Goal: Task Accomplishment & Management: Manage account settings

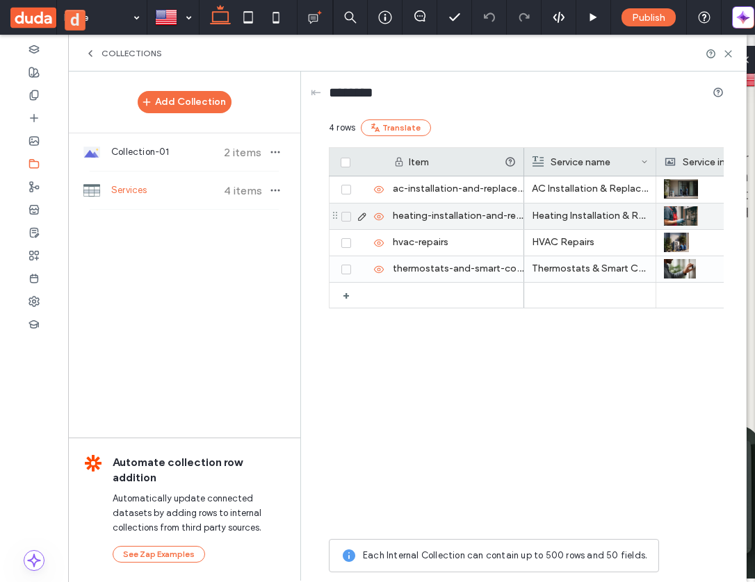
click at [573, 211] on p "Heating Installation & Replacement" at bounding box center [590, 216] width 116 height 25
click at [573, 211] on p "Heating Installation & Replacement" at bounding box center [589, 216] width 115 height 25
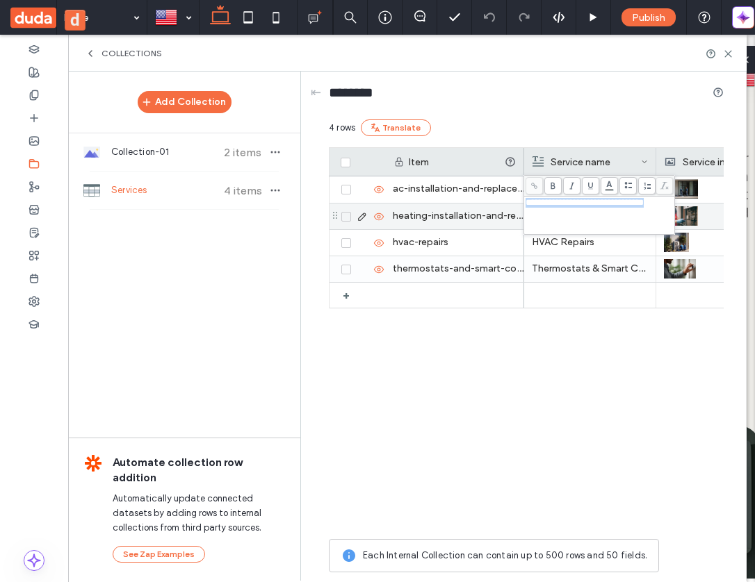
click at [573, 211] on div "**********" at bounding box center [598, 215] width 147 height 35
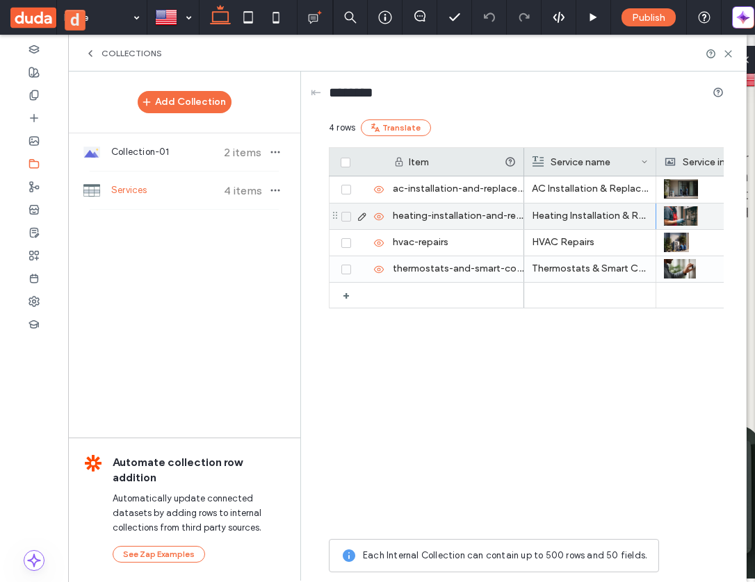
click at [598, 443] on div "opt 1, opt 3 AC Installation & Replacement Heating Installation & Replacement H…" at bounding box center [623, 354] width 199 height 356
click at [617, 217] on p "Heating Installation & Replacement" at bounding box center [590, 216] width 116 height 25
click at [617, 217] on p "Heating Installation & Replacement" at bounding box center [589, 216] width 115 height 25
click at [617, 217] on div "**********" at bounding box center [599, 215] width 147 height 35
click at [620, 211] on div "**********" at bounding box center [599, 215] width 147 height 35
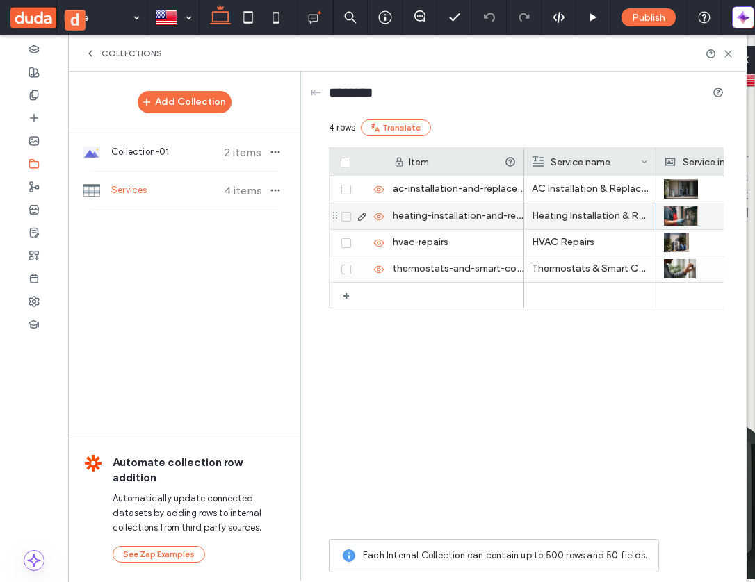
click at [618, 422] on div "opt 1, opt 3 AC Installation & Replacement Heating Installation & Replacementss…" at bounding box center [623, 354] width 199 height 356
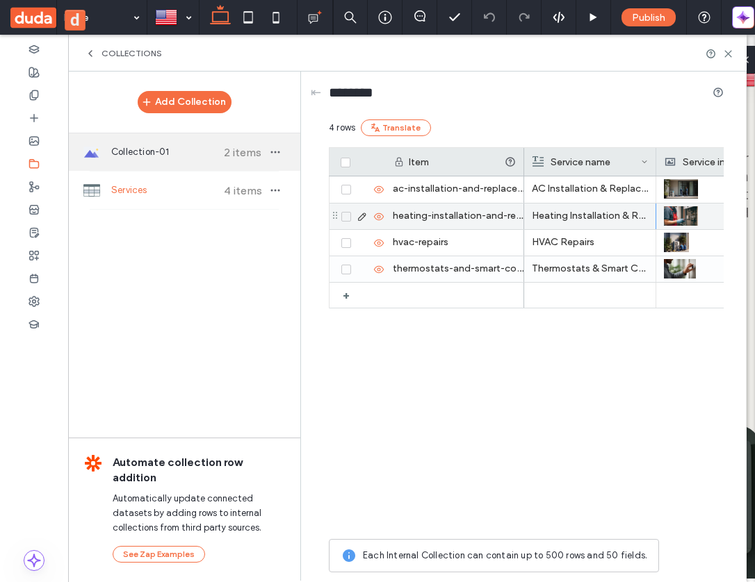
click at [164, 153] on span "Collection-01" at bounding box center [163, 152] width 104 height 14
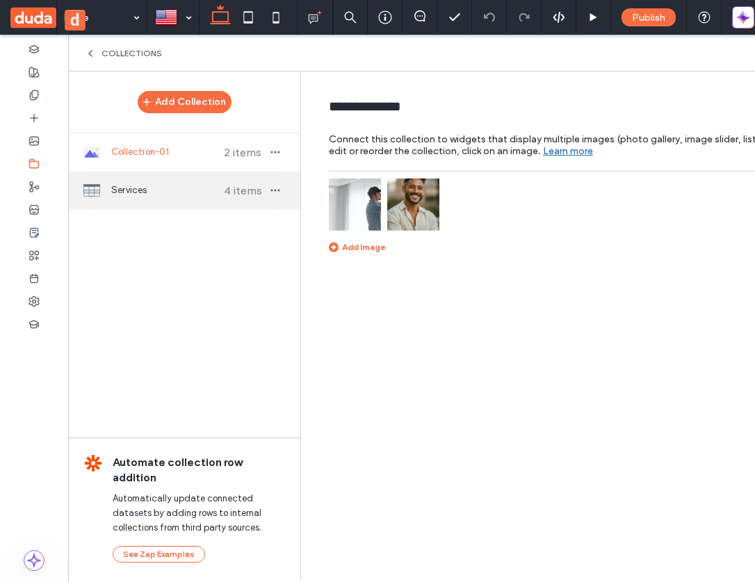
click at [172, 192] on span "Services" at bounding box center [163, 190] width 104 height 14
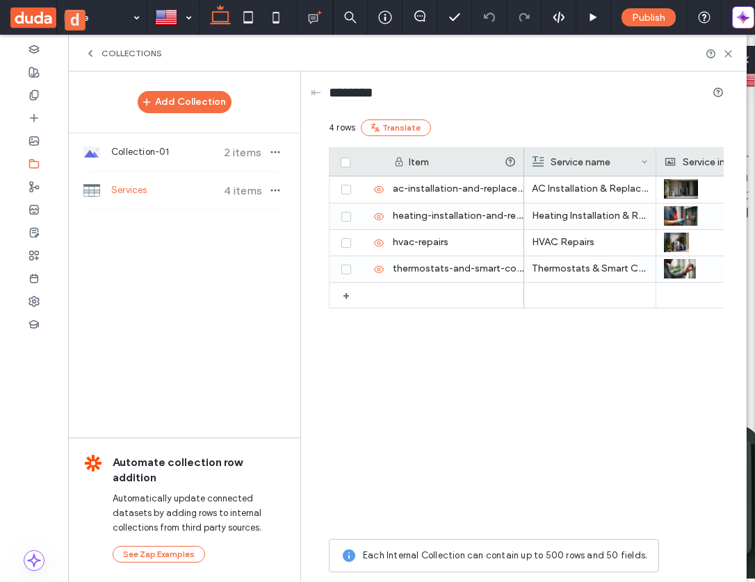
click at [591, 146] on div "4 rows Translate" at bounding box center [526, 134] width 395 height 28
click at [604, 158] on div "Service name" at bounding box center [586, 162] width 108 height 28
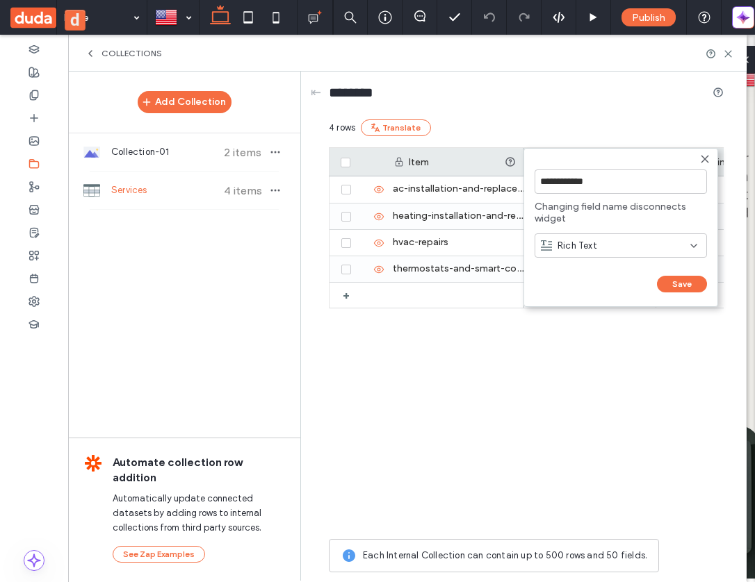
click at [620, 247] on div "Rich Text" at bounding box center [615, 246] width 149 height 14
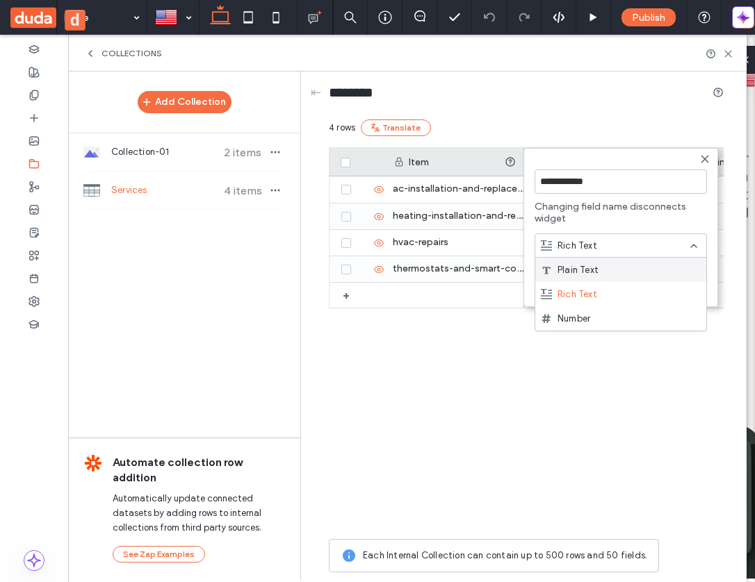
click at [626, 277] on div "Plain Text" at bounding box center [620, 270] width 171 height 24
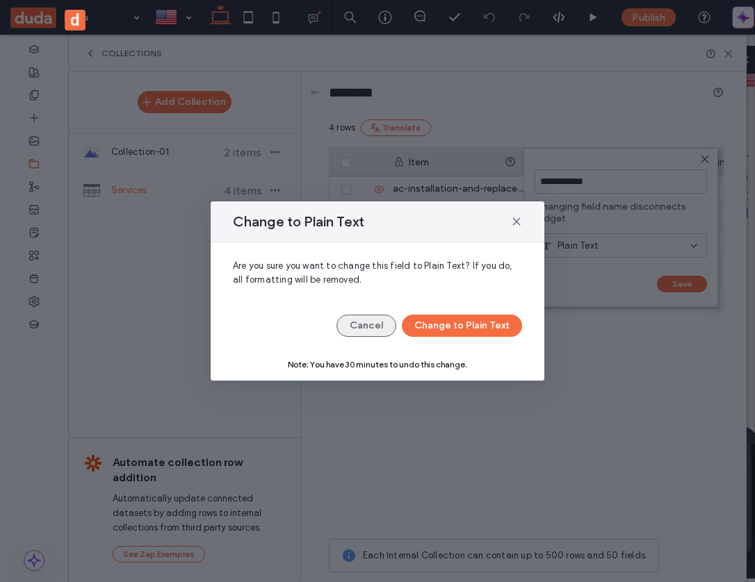
click at [365, 327] on button "Cancel" at bounding box center [366, 326] width 60 height 22
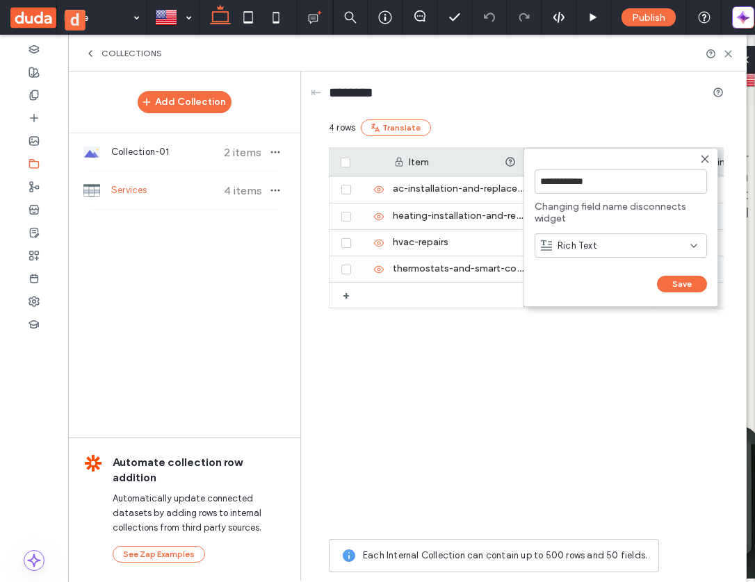
click at [707, 155] on icon at bounding box center [704, 159] width 11 height 11
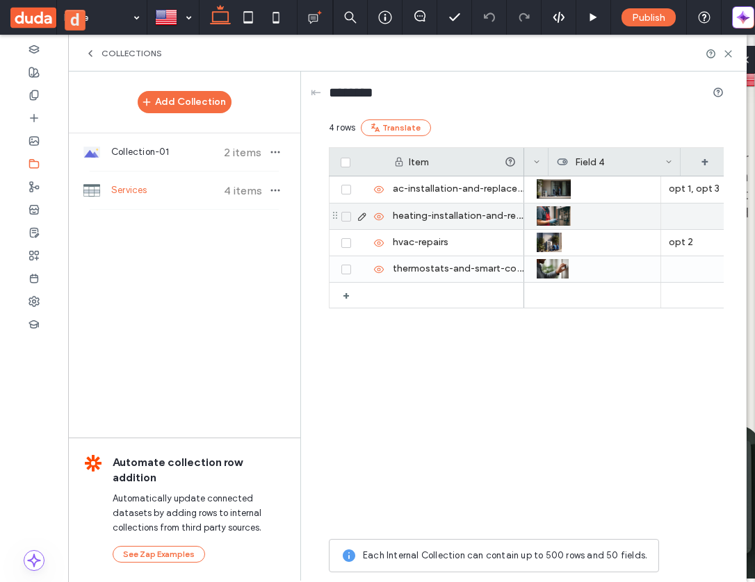
scroll to position [0, 377]
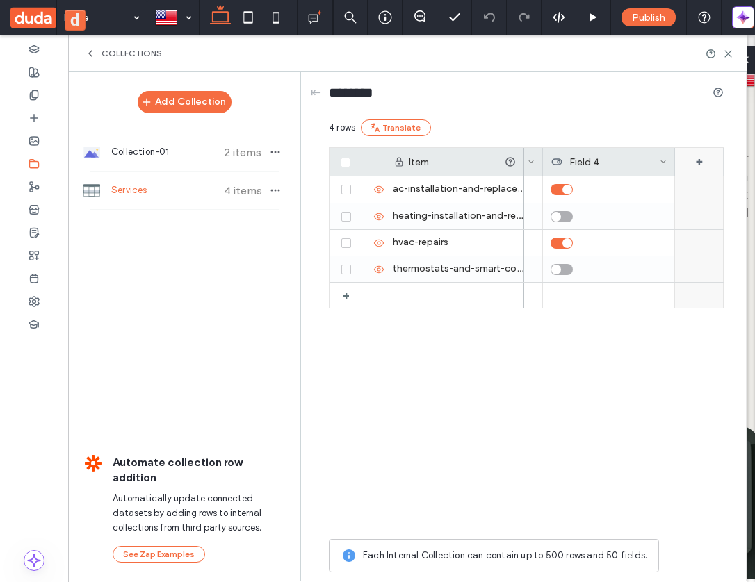
click at [709, 162] on div "+" at bounding box center [699, 162] width 49 height 28
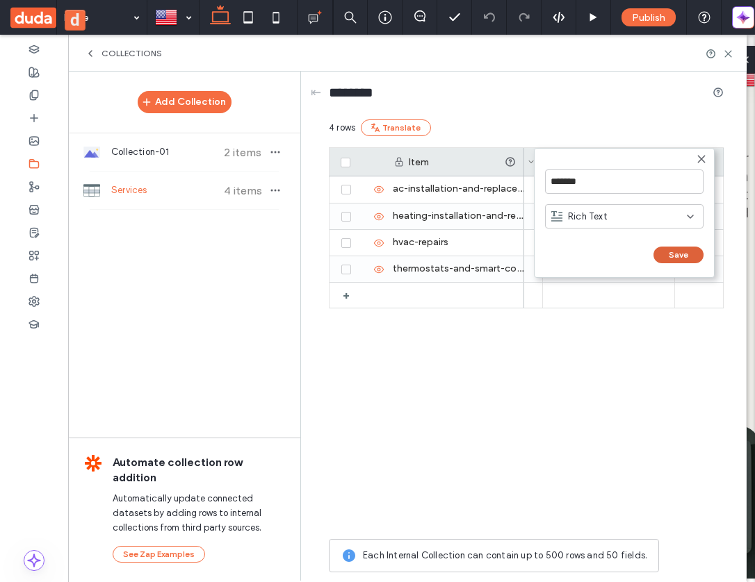
click at [685, 254] on button "Save" at bounding box center [678, 255] width 50 height 17
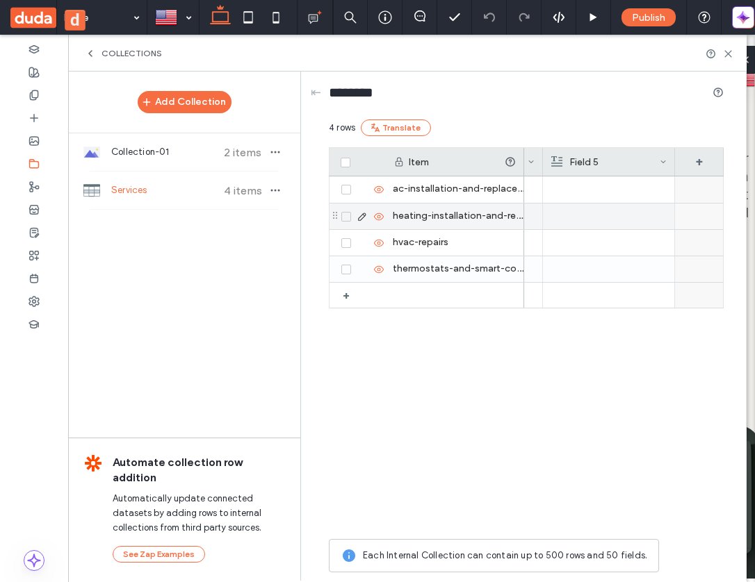
click at [691, 221] on div at bounding box center [699, 217] width 49 height 26
click at [639, 221] on div at bounding box center [608, 216] width 115 height 24
click at [639, 221] on div "Rich Text Editor" at bounding box center [618, 215] width 147 height 35
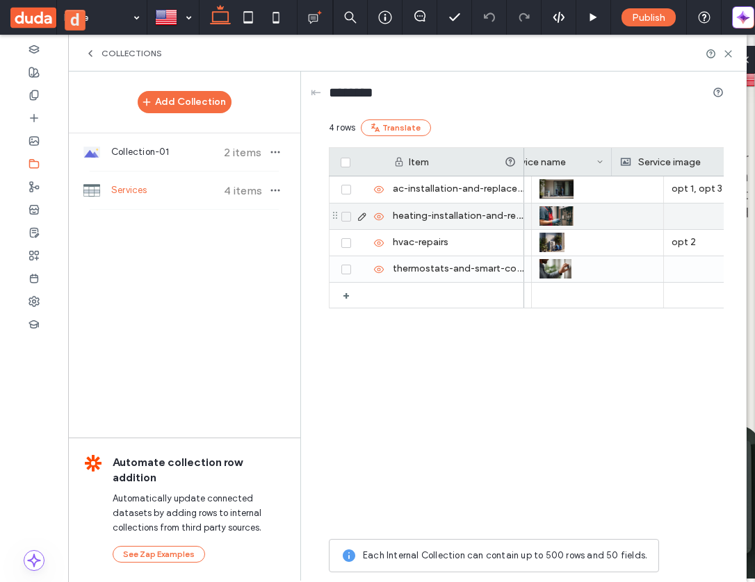
scroll to position [0, 0]
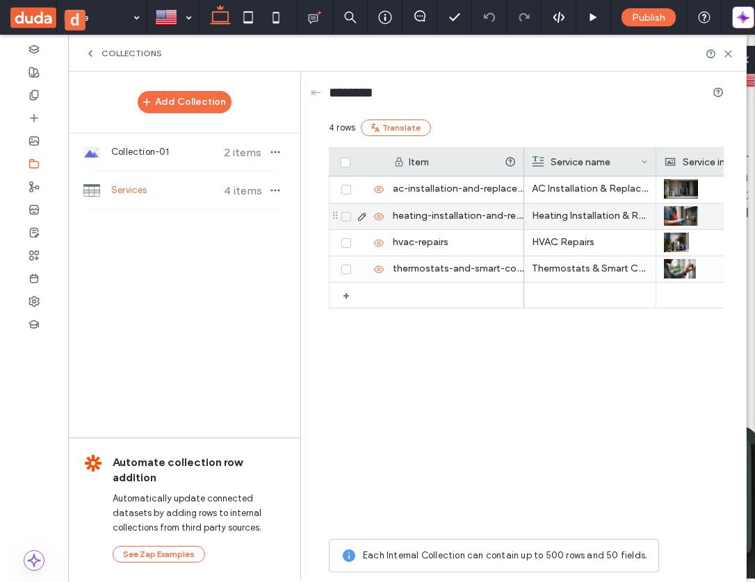
click at [362, 213] on use at bounding box center [362, 217] width 8 height 8
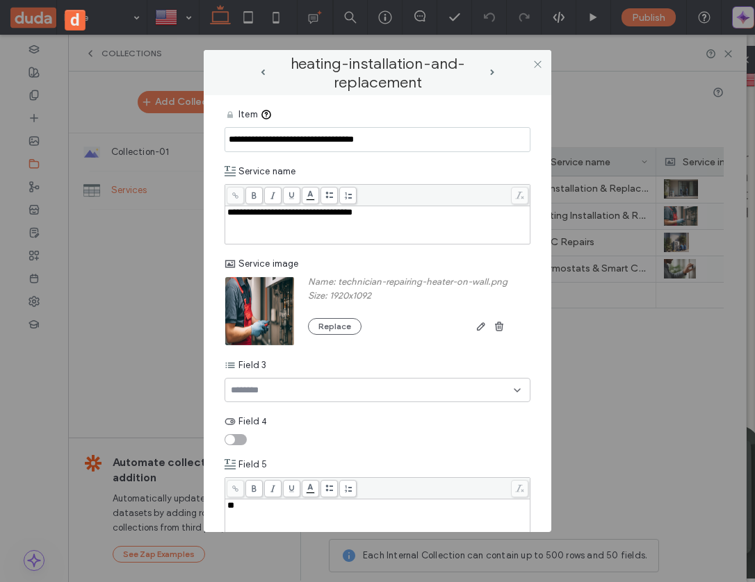
click at [381, 233] on div "**********" at bounding box center [377, 225] width 301 height 35
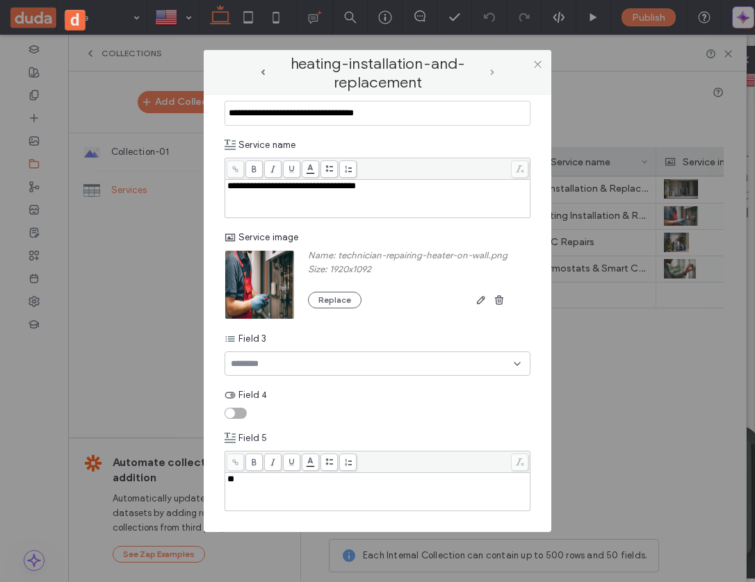
click at [491, 71] on span "next-arrow" at bounding box center [492, 72] width 4 height 6
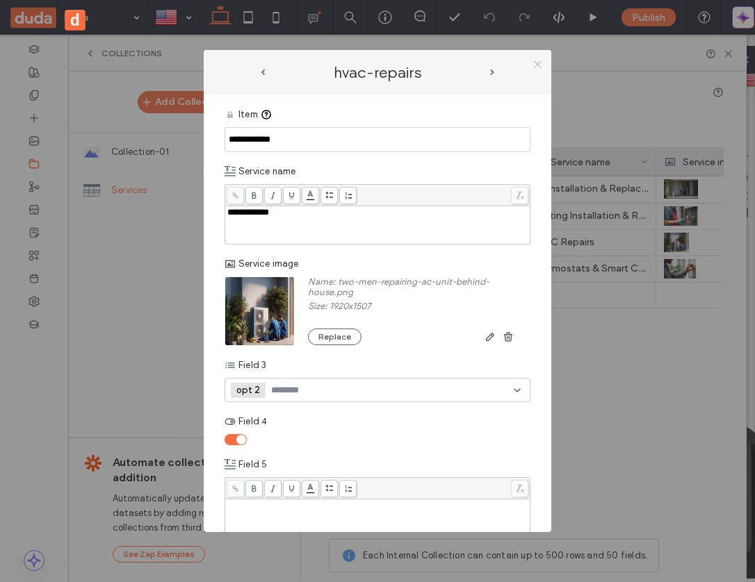
click at [538, 62] on use at bounding box center [537, 63] width 7 height 7
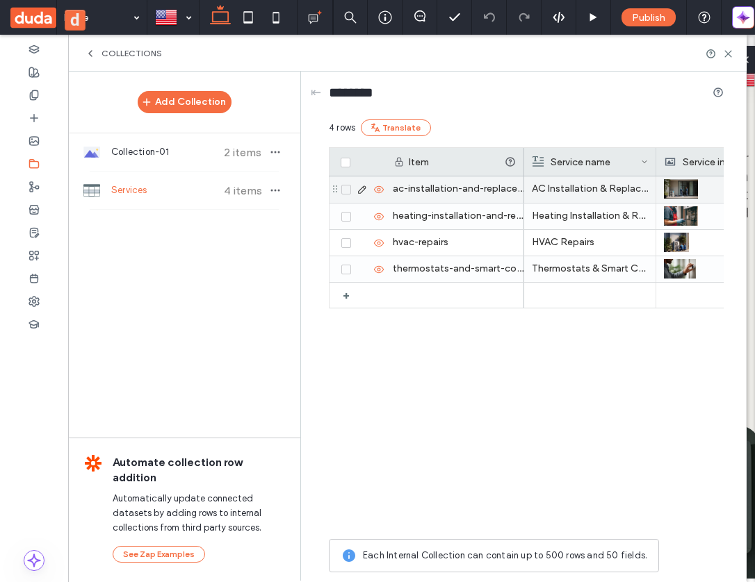
click at [580, 194] on p "AC Installation & Replacement" at bounding box center [590, 188] width 116 height 25
click at [580, 194] on p "AC Installation & Replacement" at bounding box center [589, 189] width 115 height 25
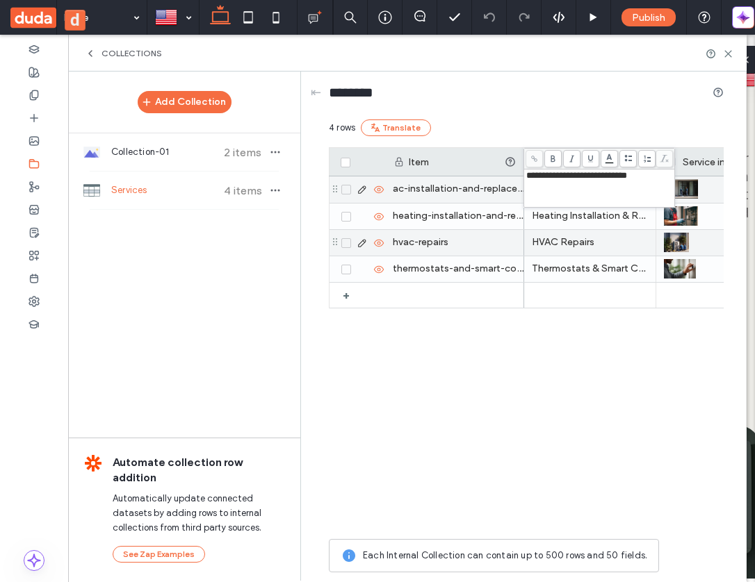
click at [541, 331] on div "opt 1, opt 3 Heating Installation & Replacementsss sd HVAC Repairs opt 2 Thermo…" at bounding box center [623, 354] width 199 height 356
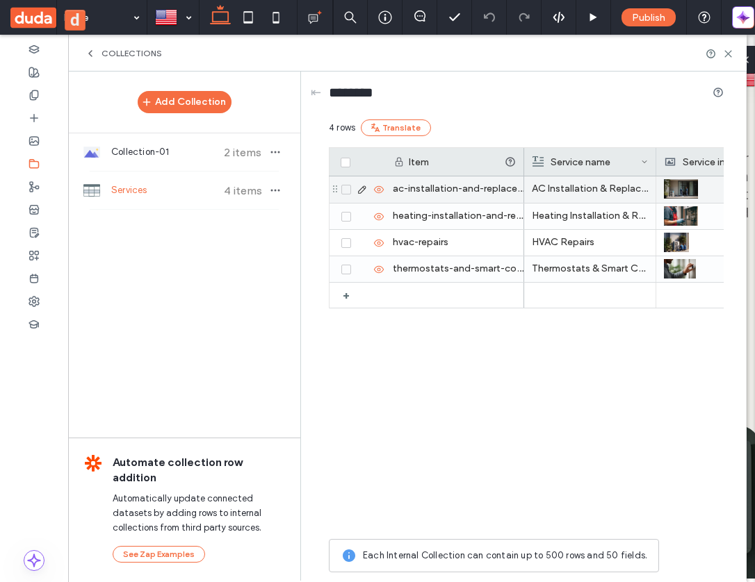
click at [361, 184] on icon at bounding box center [361, 189] width 11 height 11
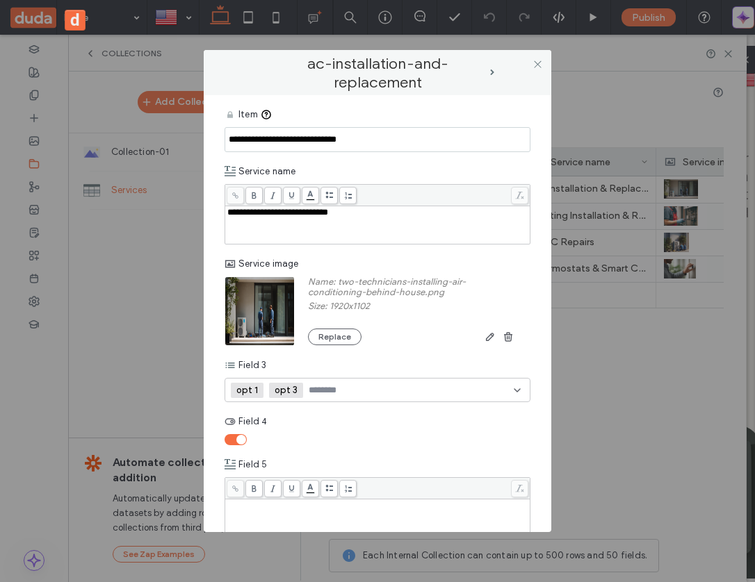
click at [354, 135] on input "**********" at bounding box center [377, 139] width 306 height 25
click at [365, 222] on div "**********" at bounding box center [377, 225] width 301 height 35
click at [528, 92] on div "ac-installation-and-replacement" at bounding box center [377, 72] width 347 height 45
click at [536, 66] on icon at bounding box center [537, 64] width 10 height 10
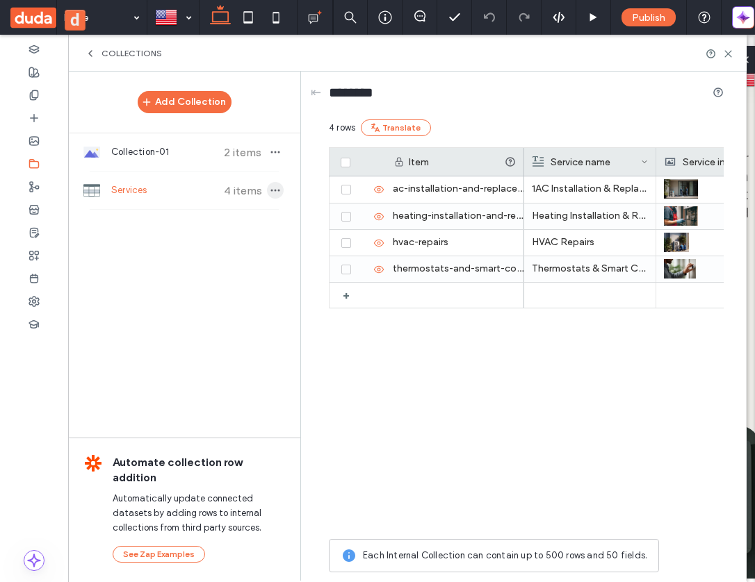
click at [274, 190] on use "button" at bounding box center [275, 191] width 9 height 2
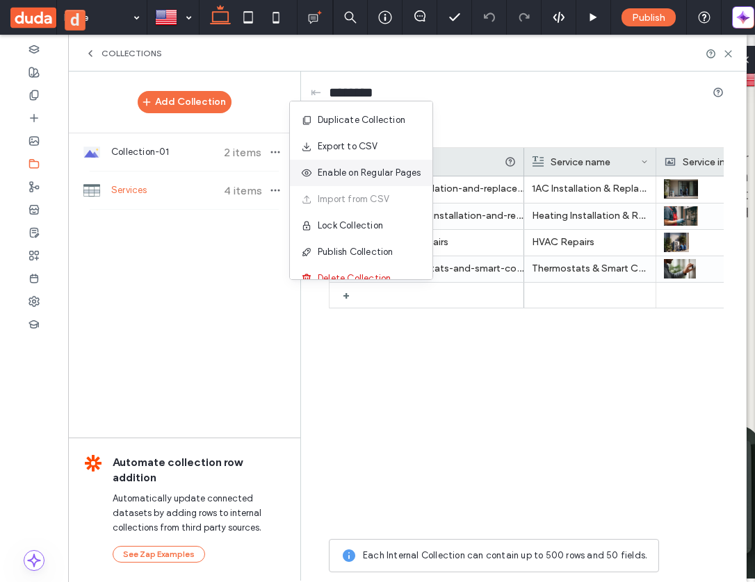
scroll to position [18, 0]
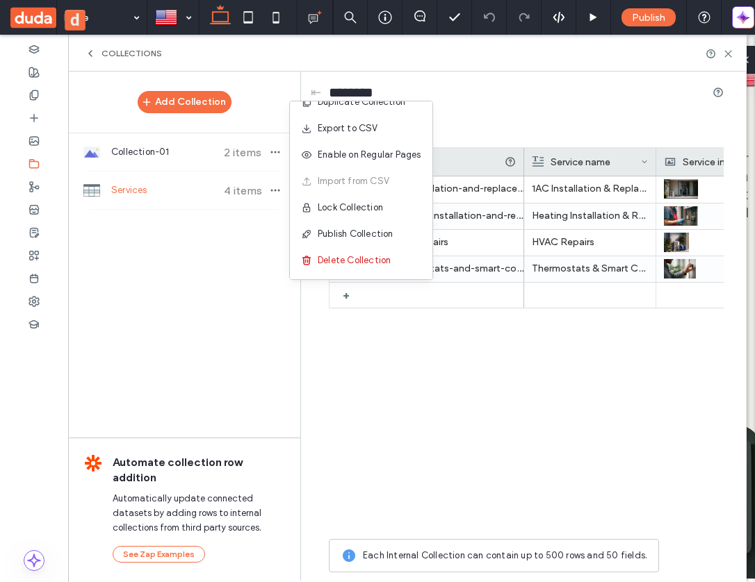
click at [237, 264] on div "Add Collection Collection-01 2 items Services 4 items Automate collection row a…" at bounding box center [184, 326] width 232 height 508
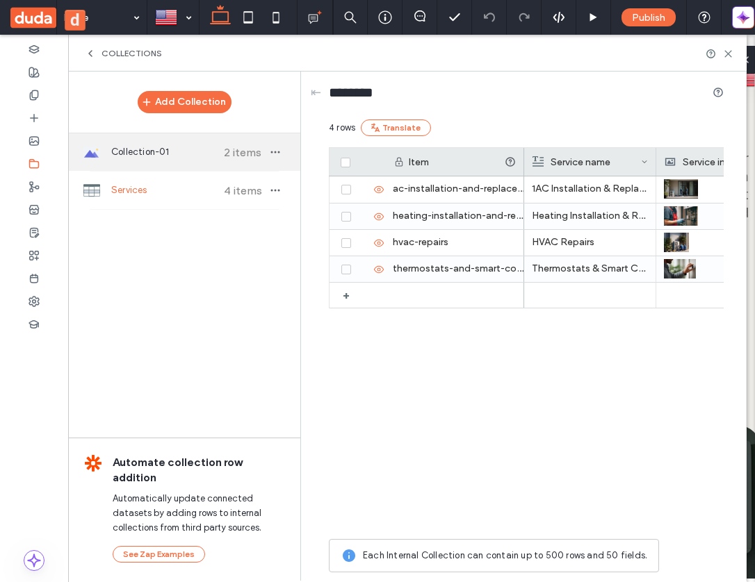
click at [147, 140] on div "Collection-01 2 items" at bounding box center [184, 152] width 232 height 38
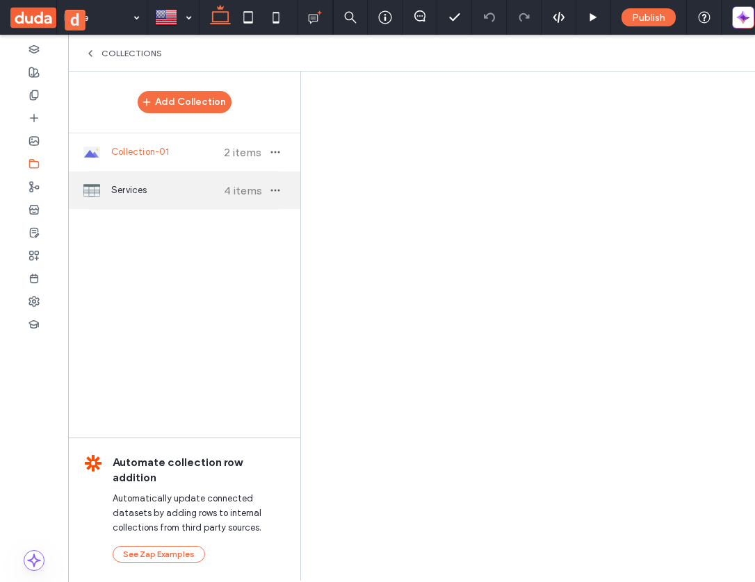
click at [147, 193] on span "Services" at bounding box center [163, 190] width 104 height 14
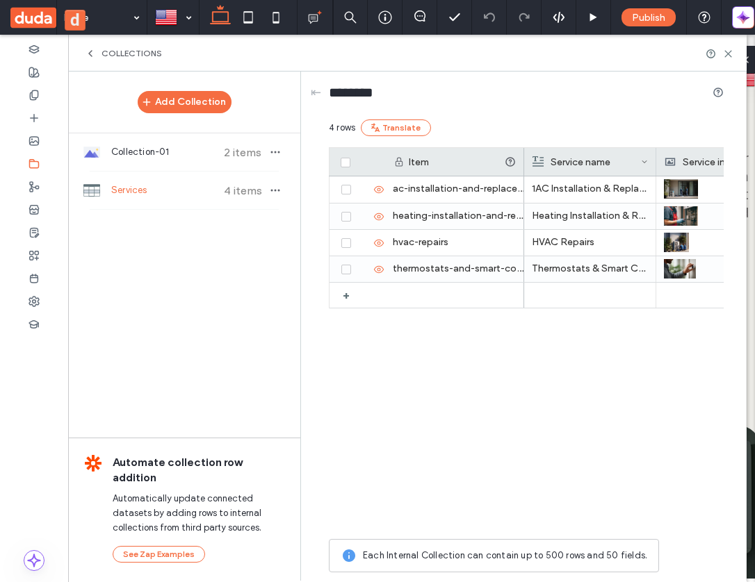
click at [198, 115] on div "Add Collection" at bounding box center [184, 102] width 232 height 28
click at [204, 106] on button "Add Collection" at bounding box center [185, 102] width 94 height 22
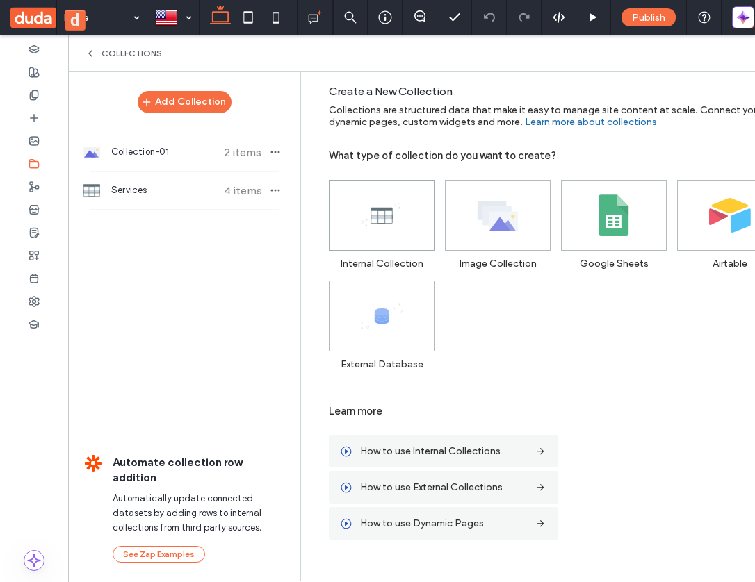
click at [375, 224] on icon at bounding box center [382, 216] width 42 height 42
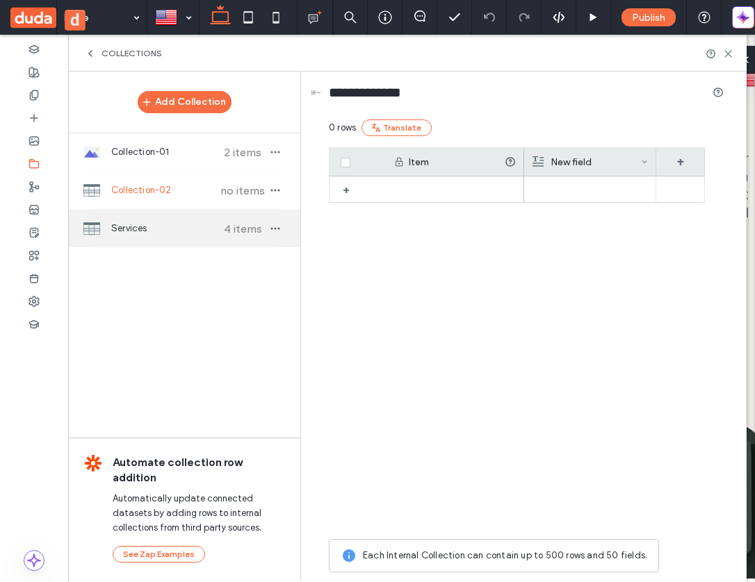
click at [199, 223] on span "Services" at bounding box center [163, 229] width 104 height 14
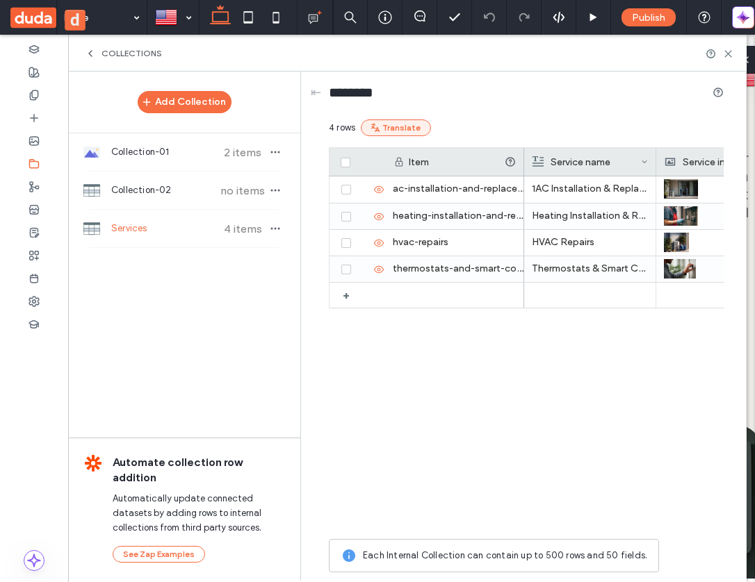
click at [418, 130] on button "Translate" at bounding box center [396, 128] width 70 height 17
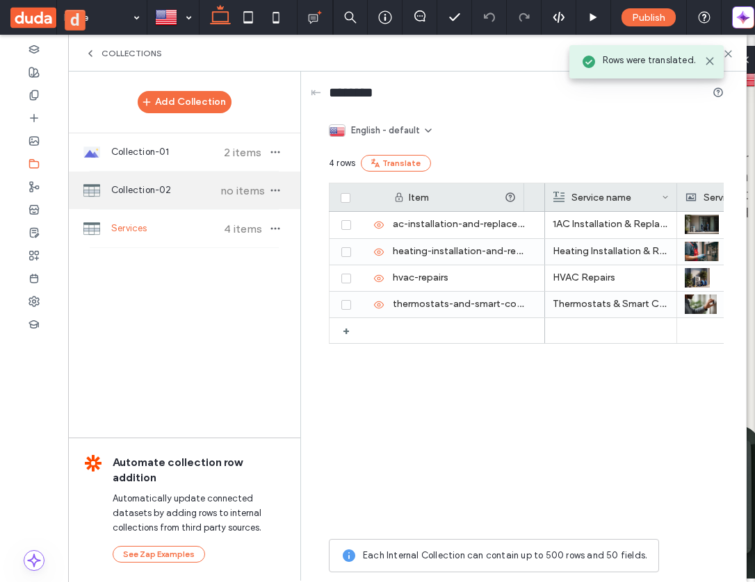
click at [186, 197] on span "Collection-02" at bounding box center [163, 190] width 104 height 14
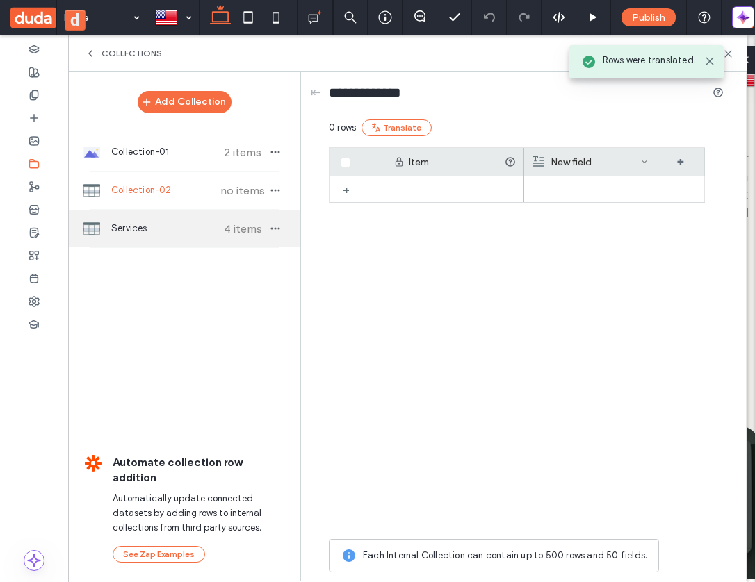
click at [172, 226] on span "Services" at bounding box center [163, 229] width 104 height 14
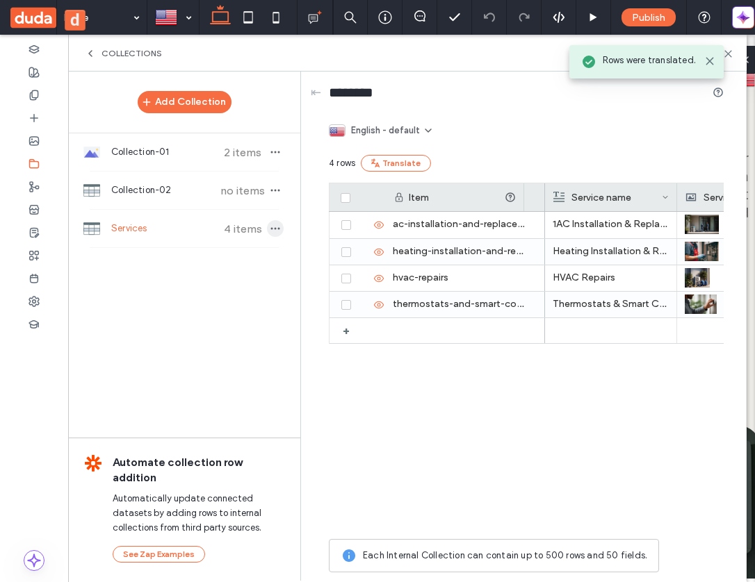
click at [275, 230] on icon "button" at bounding box center [275, 228] width 11 height 11
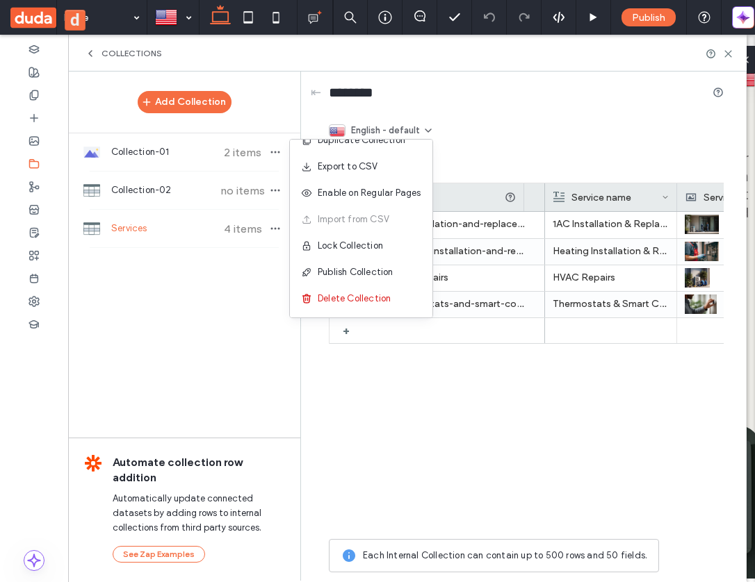
click at [162, 341] on div "Add Collection Collection-01 2 items Collection-02 no items Services 4 items Au…" at bounding box center [184, 326] width 232 height 508
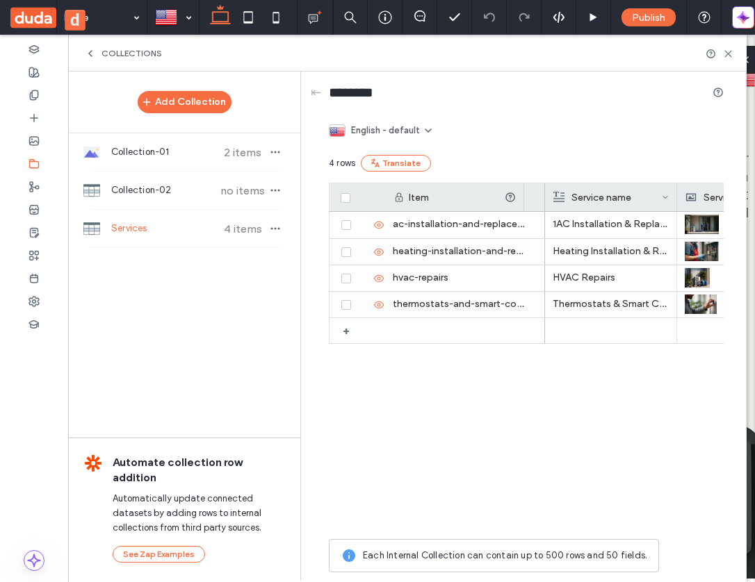
click at [163, 222] on span "Services" at bounding box center [163, 229] width 104 height 14
click at [202, 105] on button "Add Collection" at bounding box center [185, 102] width 94 height 22
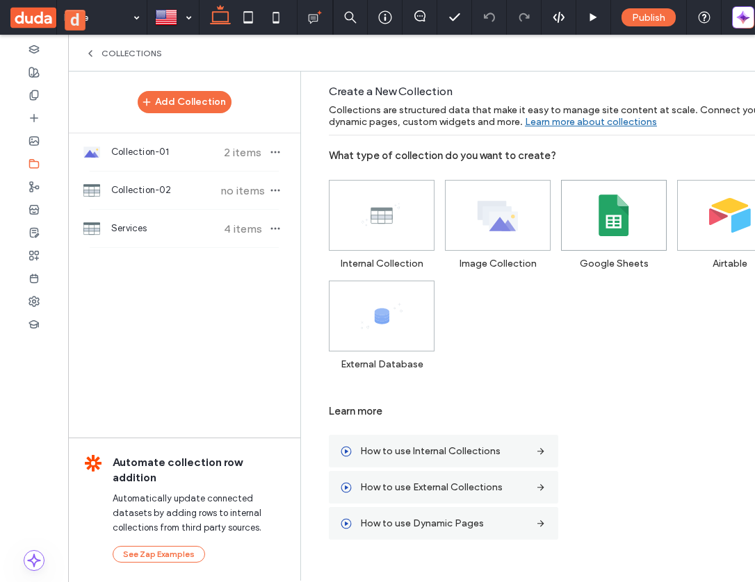
click at [636, 237] on span at bounding box center [613, 215] width 104 height 69
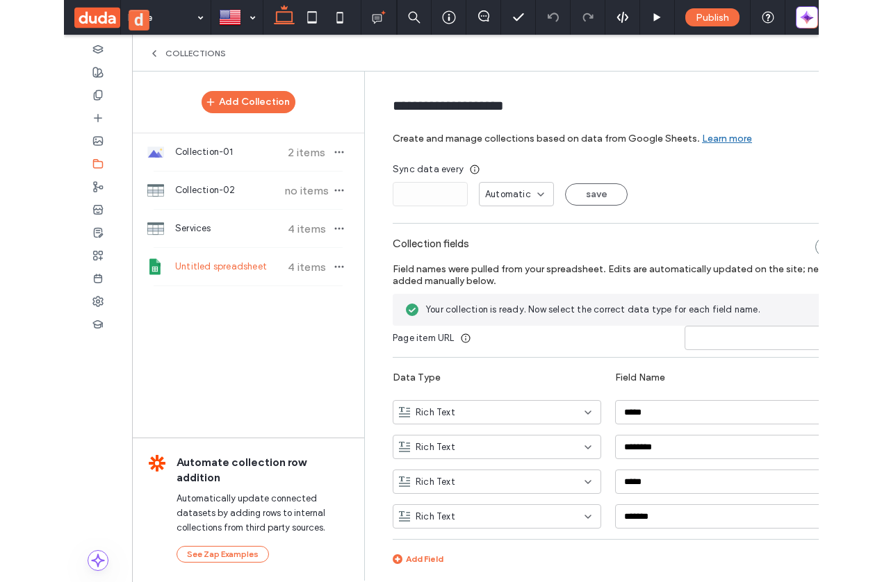
scroll to position [34, 0]
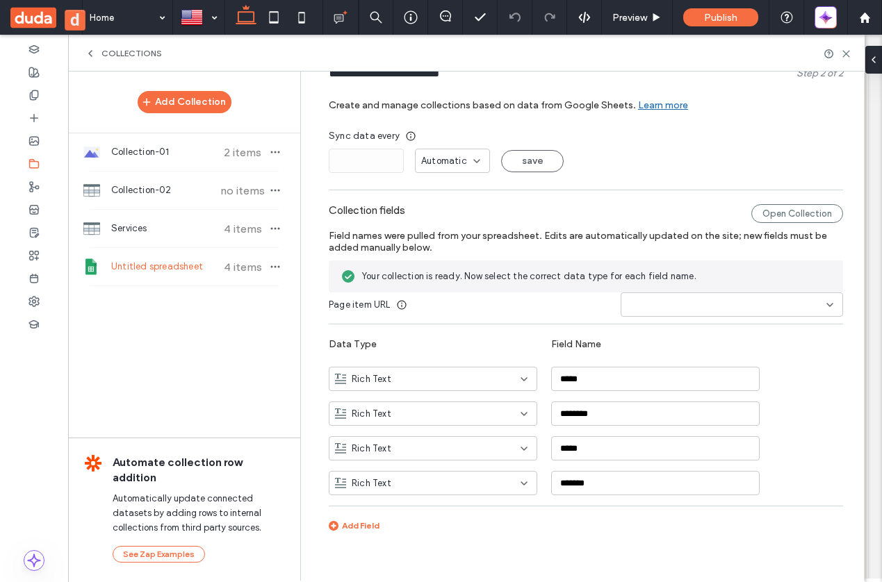
click at [693, 301] on input at bounding box center [726, 304] width 199 height 11
click at [691, 327] on div "my_home" at bounding box center [726, 328] width 221 height 24
click at [691, 328] on div "Collection fields Open Collection Field names were pulled from your spreadsheet…" at bounding box center [586, 370] width 514 height 347
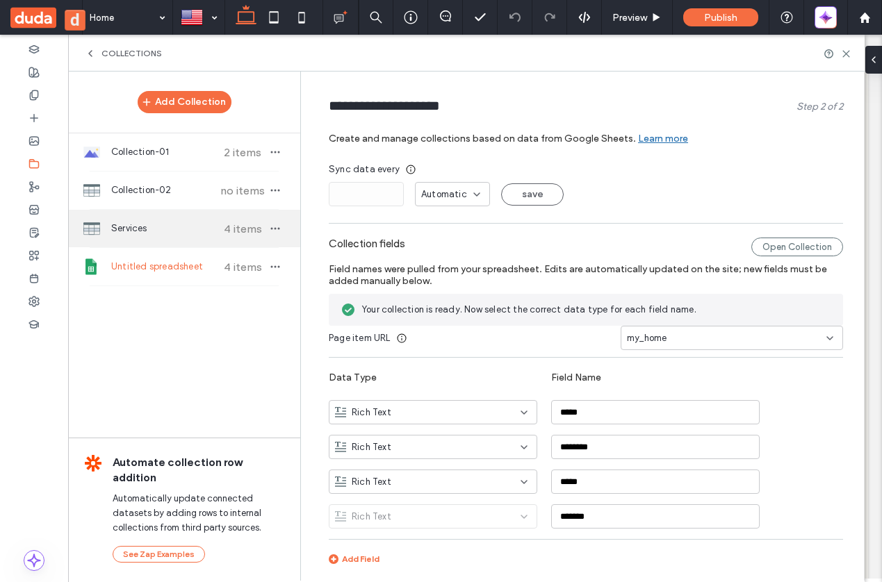
click at [160, 237] on div "Services 4 items" at bounding box center [184, 229] width 232 height 38
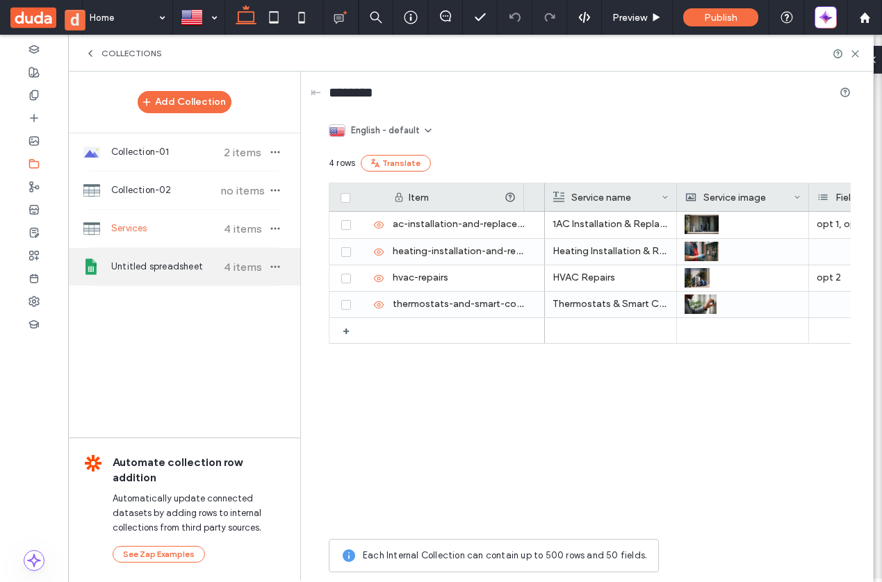
click at [164, 266] on span "Untitled spreadsheet" at bounding box center [163, 267] width 104 height 14
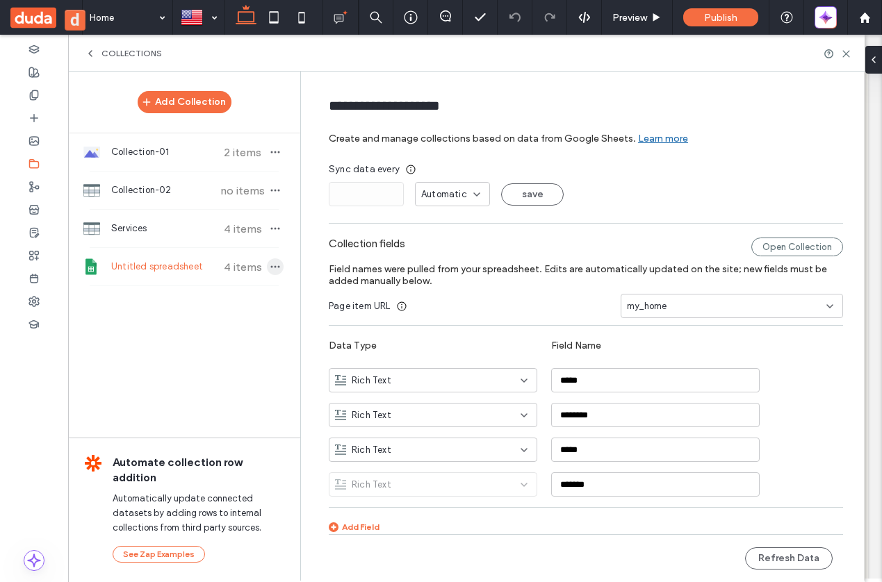
click at [270, 264] on icon "button" at bounding box center [275, 266] width 11 height 11
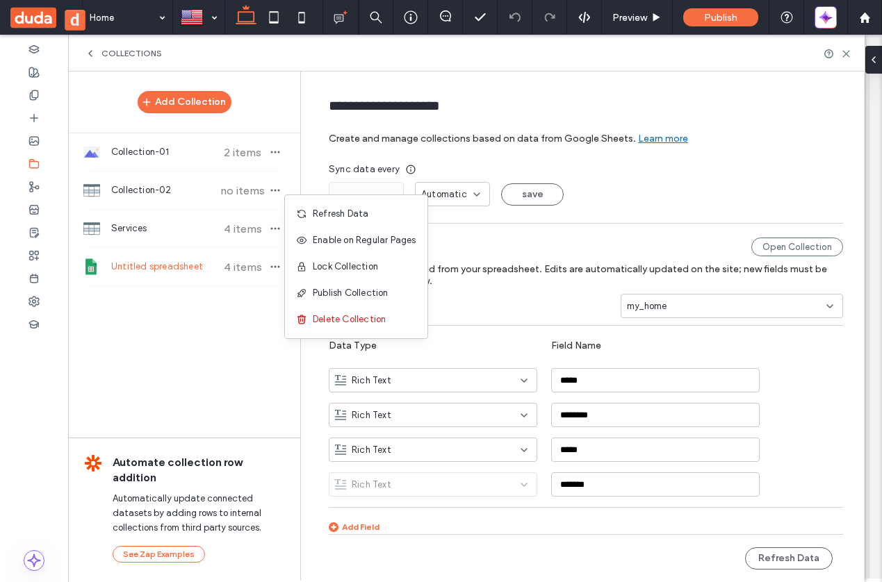
click at [256, 324] on div "Add Collection Collection-01 2 items Collection-02 no items Services 4 items Un…" at bounding box center [184, 326] width 232 height 508
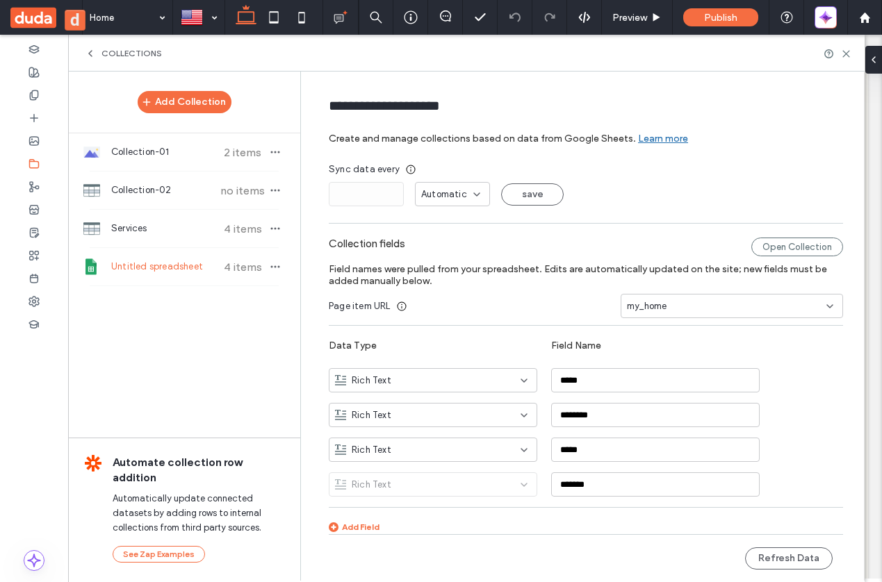
scroll to position [2, 0]
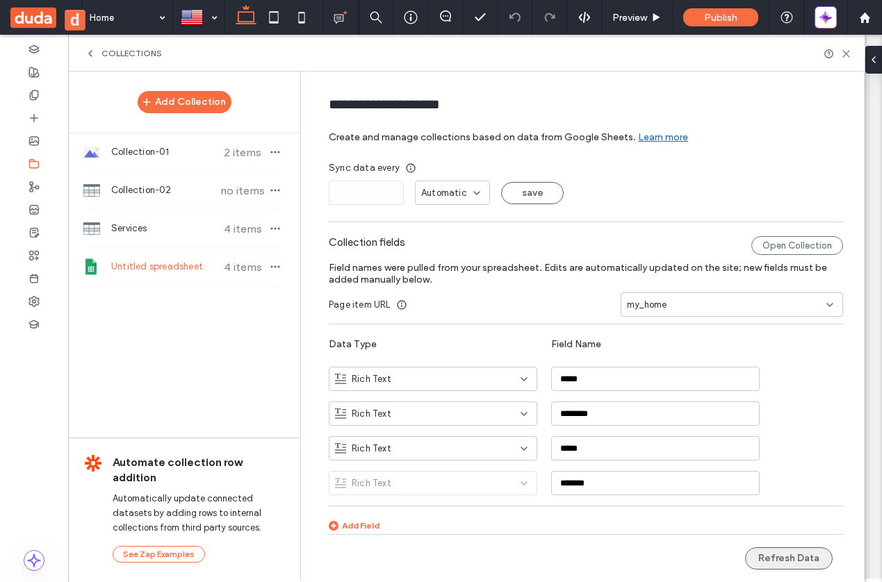
click at [798, 561] on button "Refresh Data" at bounding box center [789, 558] width 88 height 22
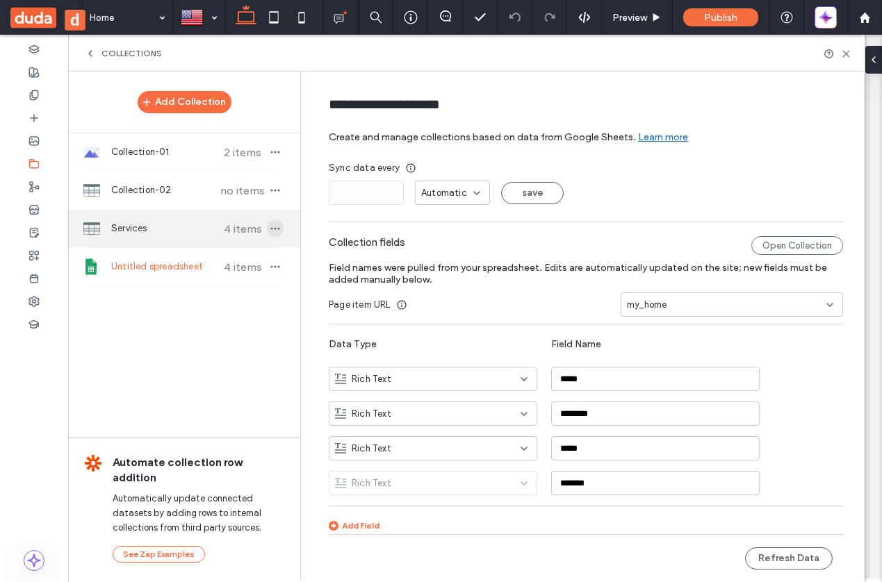
click at [271, 226] on icon "button" at bounding box center [275, 228] width 11 height 11
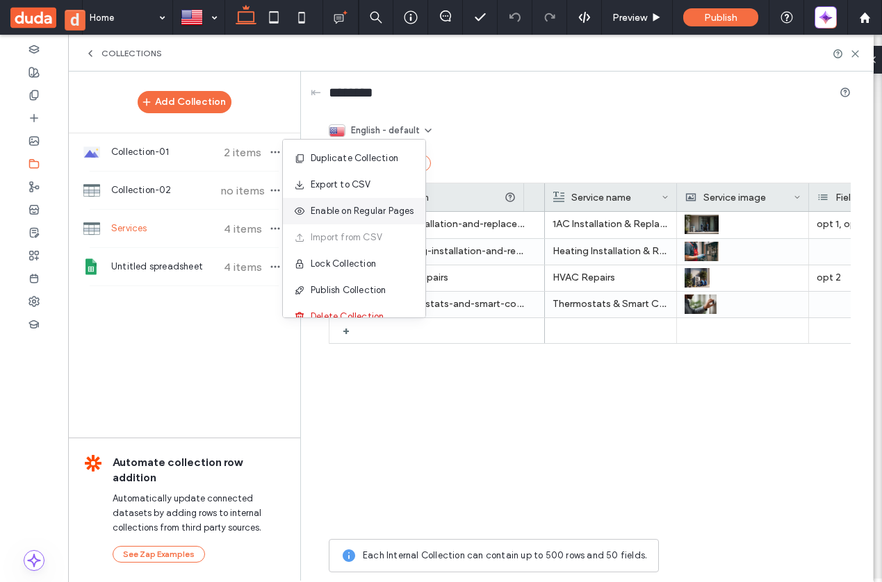
scroll to position [18, 0]
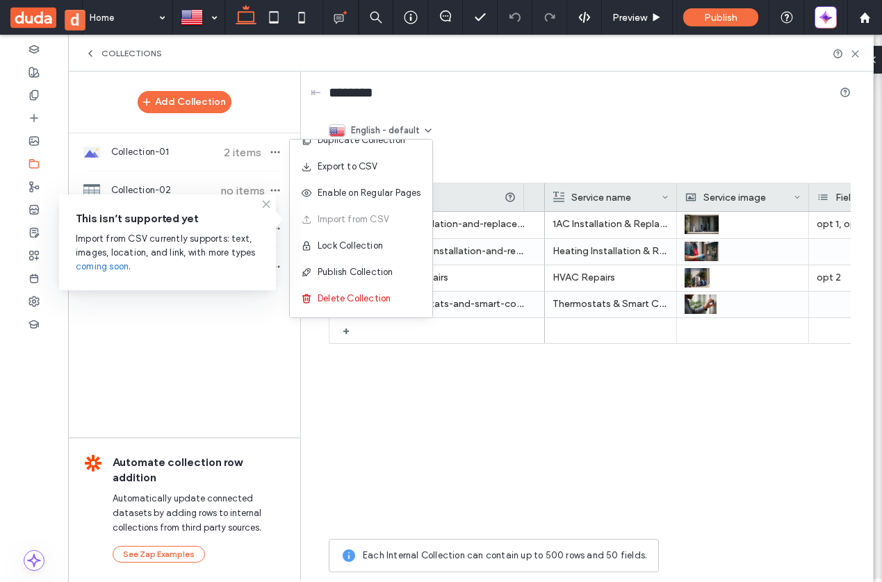
click at [263, 204] on icon at bounding box center [266, 204] width 11 height 11
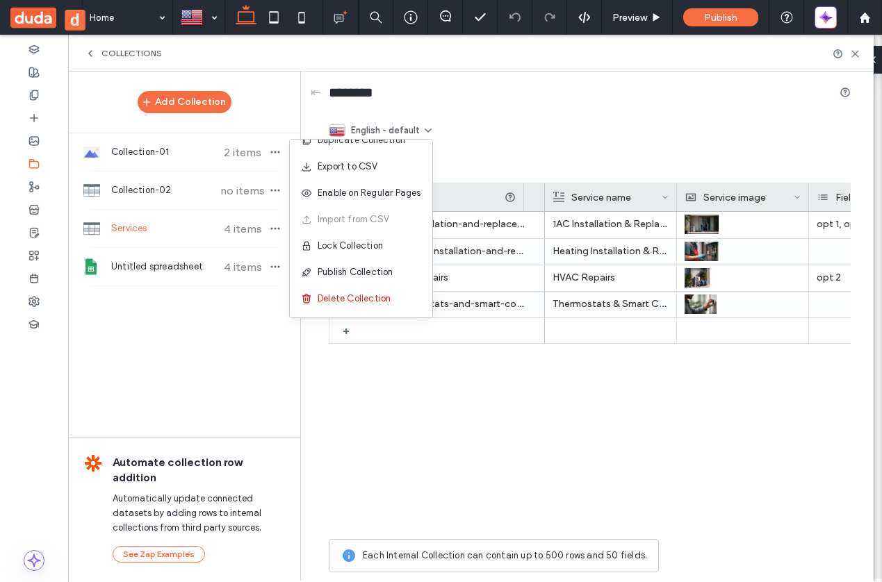
click at [243, 359] on div "Add Collection Collection-01 2 items Collection-02 no items Services 4 items Un…" at bounding box center [184, 326] width 232 height 508
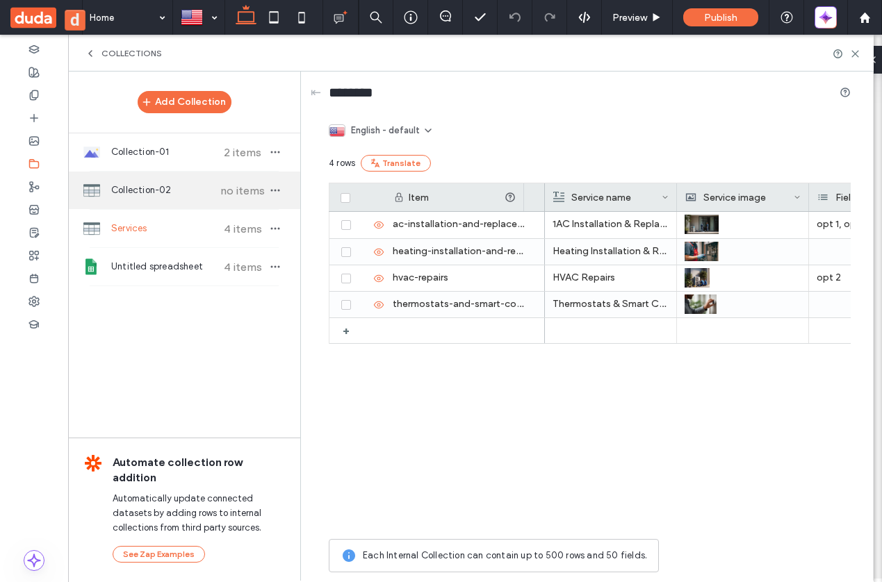
click at [162, 196] on span "Collection-02" at bounding box center [163, 190] width 104 height 14
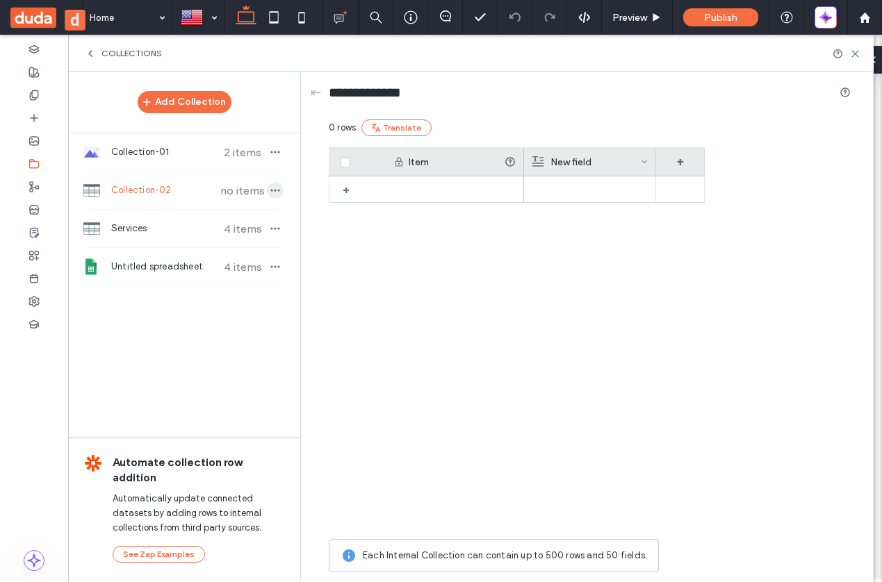
click at [275, 190] on use "button" at bounding box center [275, 191] width 9 height 2
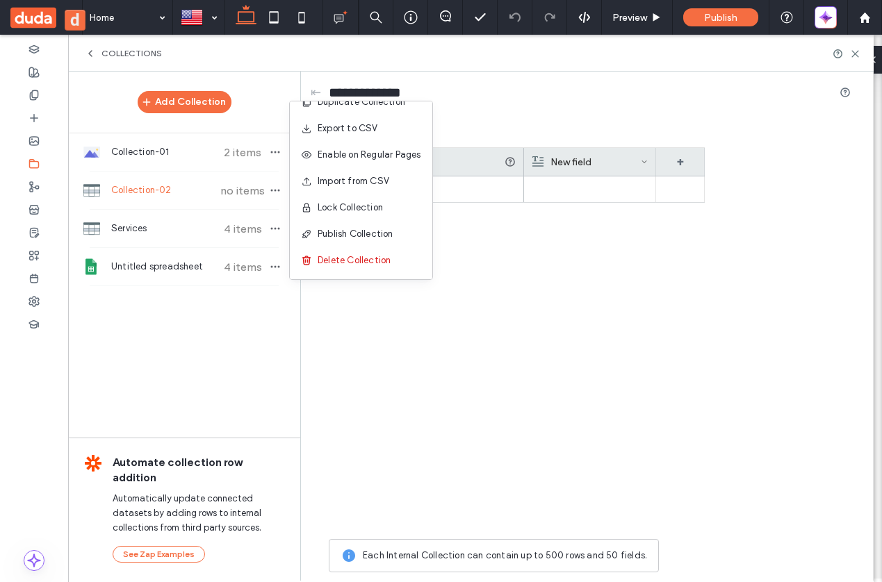
click at [239, 365] on div "Add Collection Collection-01 2 items Collection-02 no items Services 4 items Un…" at bounding box center [184, 326] width 232 height 508
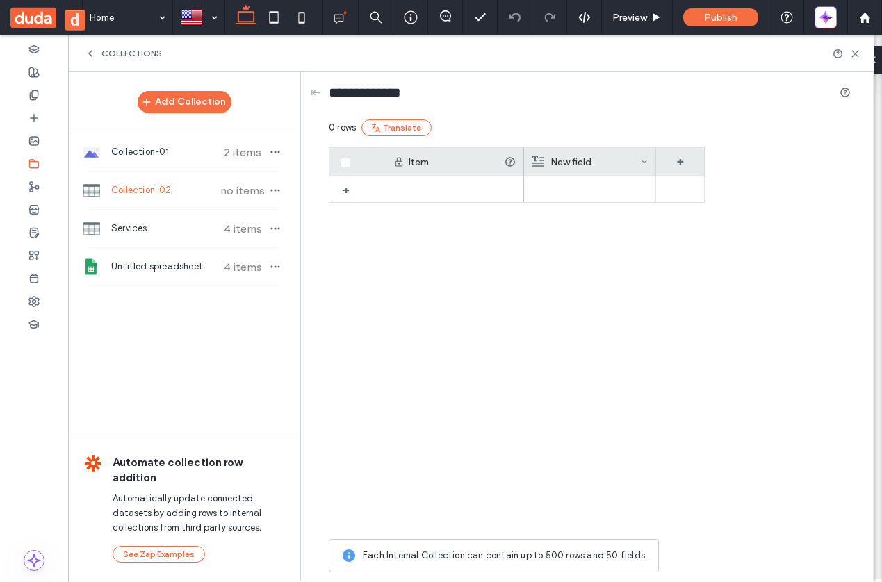
click at [193, 399] on div "Add Collection Collection-01 2 items Collection-02 no items Services 4 items Un…" at bounding box center [184, 326] width 232 height 508
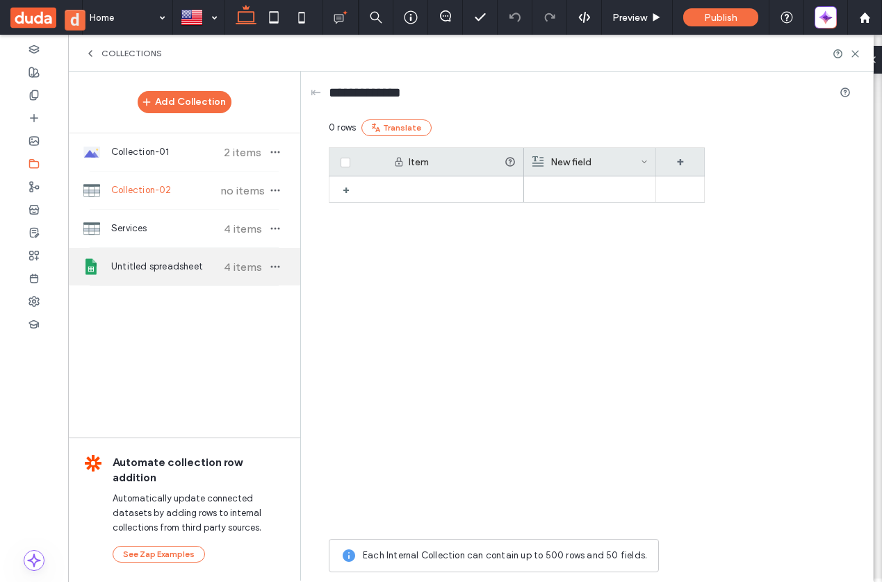
click at [207, 276] on div "Untitled spreadsheet 4 items" at bounding box center [184, 267] width 232 height 38
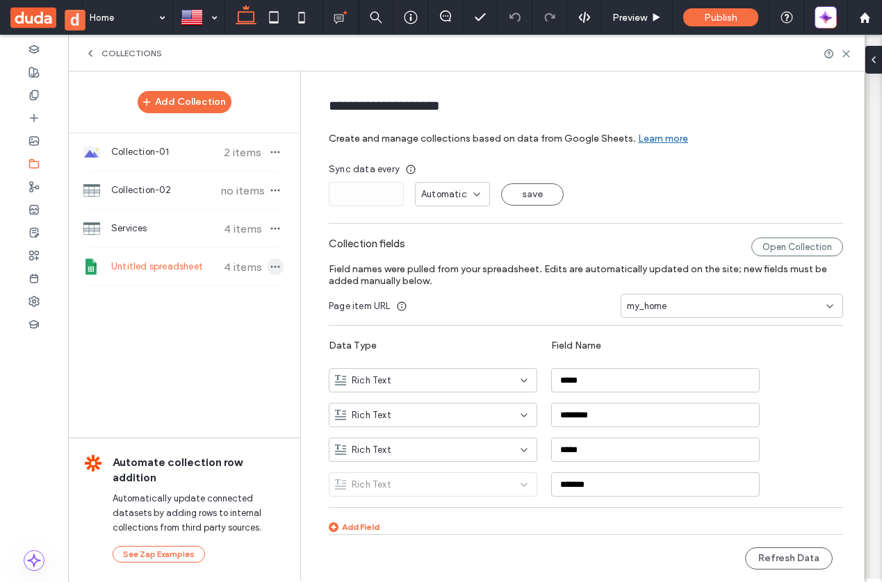
click at [270, 265] on icon "button" at bounding box center [275, 266] width 11 height 11
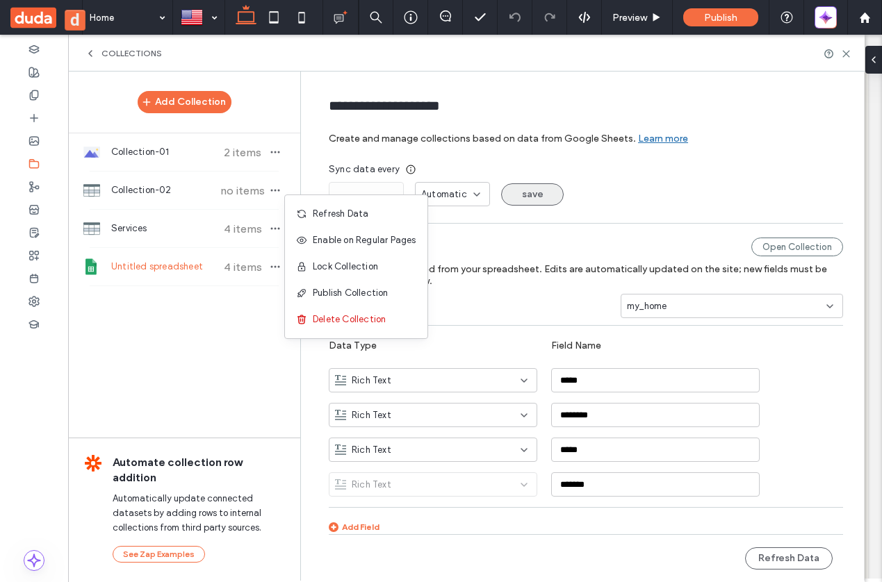
click at [531, 192] on button "save" at bounding box center [532, 194] width 63 height 22
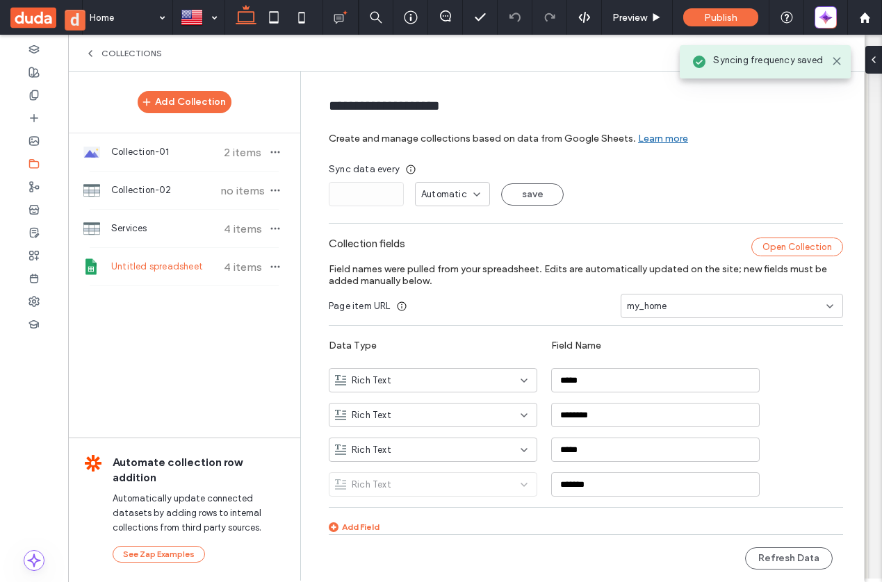
click at [757, 248] on div "Open Collection" at bounding box center [797, 247] width 92 height 19
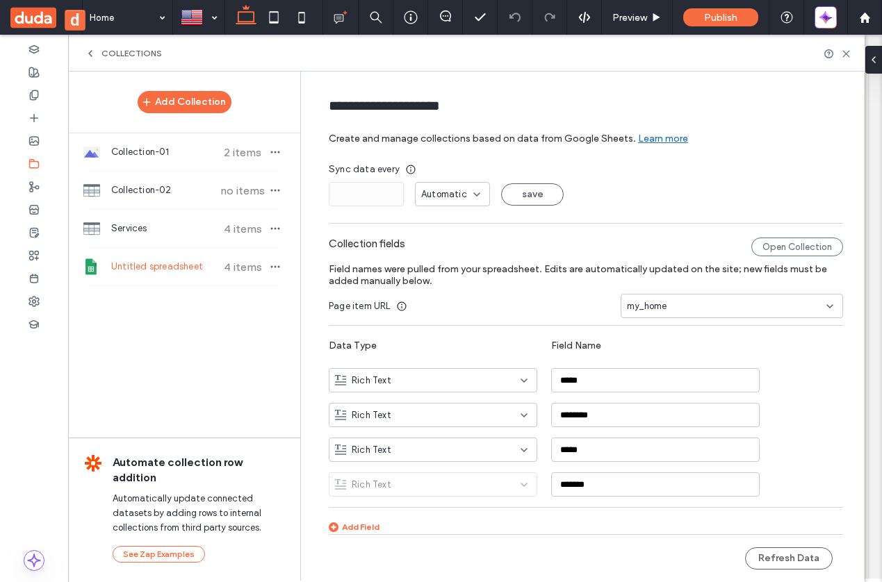
scroll to position [2, 0]
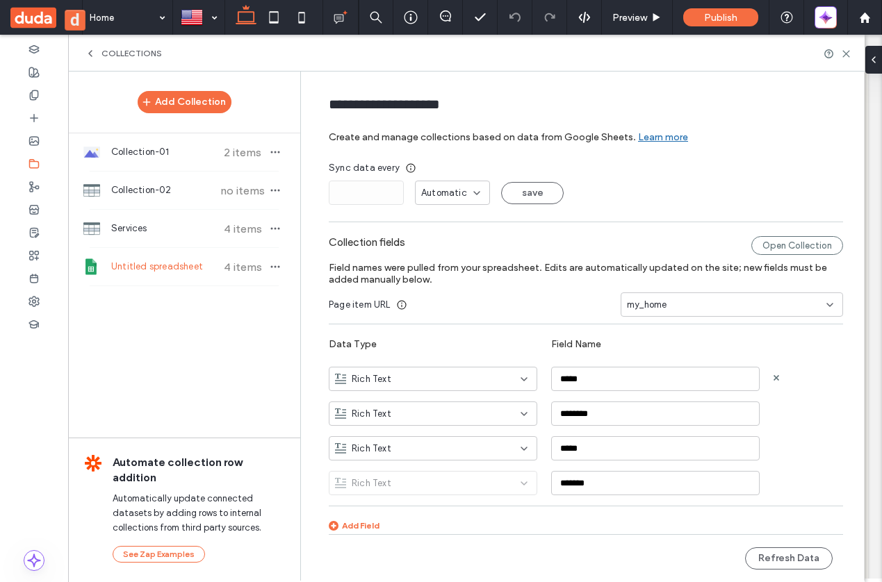
click at [423, 379] on div "Rich Text" at bounding box center [424, 379] width 179 height 14
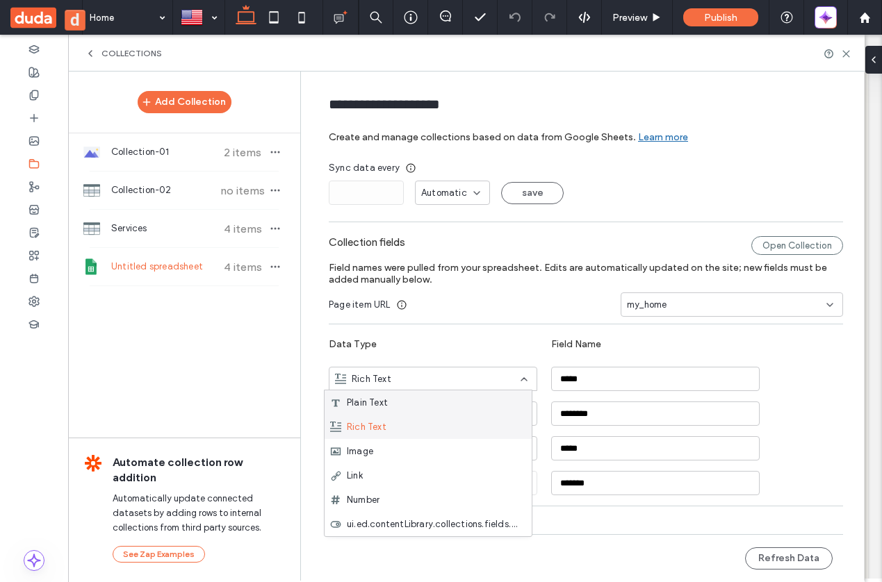
click at [427, 417] on div "Rich Text" at bounding box center [427, 427] width 207 height 24
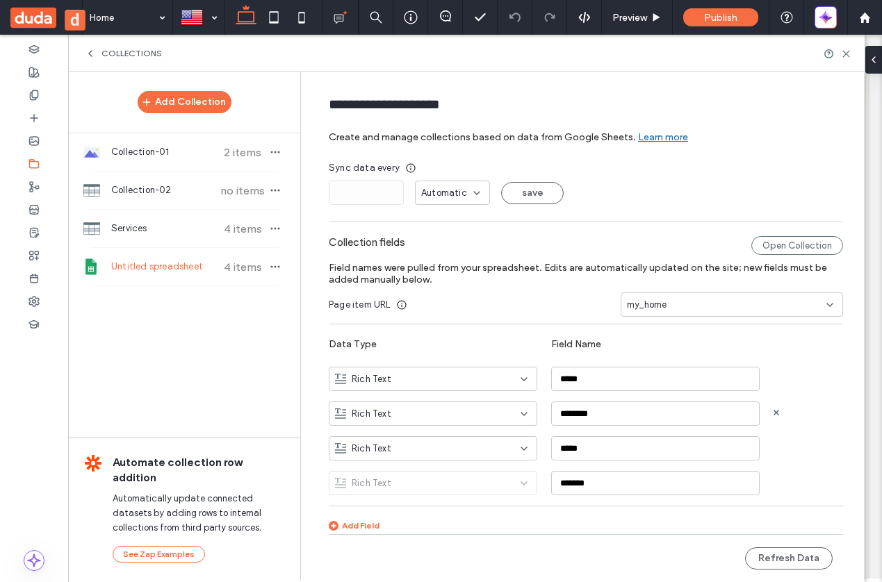
click at [428, 411] on div "Rich Text" at bounding box center [424, 414] width 179 height 14
click at [428, 447] on div "Plain Text" at bounding box center [427, 437] width 207 height 24
click at [435, 417] on div "Plain Text" at bounding box center [424, 414] width 179 height 14
click at [522, 269] on span "Field names were pulled from your spreadsheet. Edits are automatically updated …" at bounding box center [578, 274] width 498 height 24
click at [610, 383] on input "*****" at bounding box center [655, 379] width 208 height 24
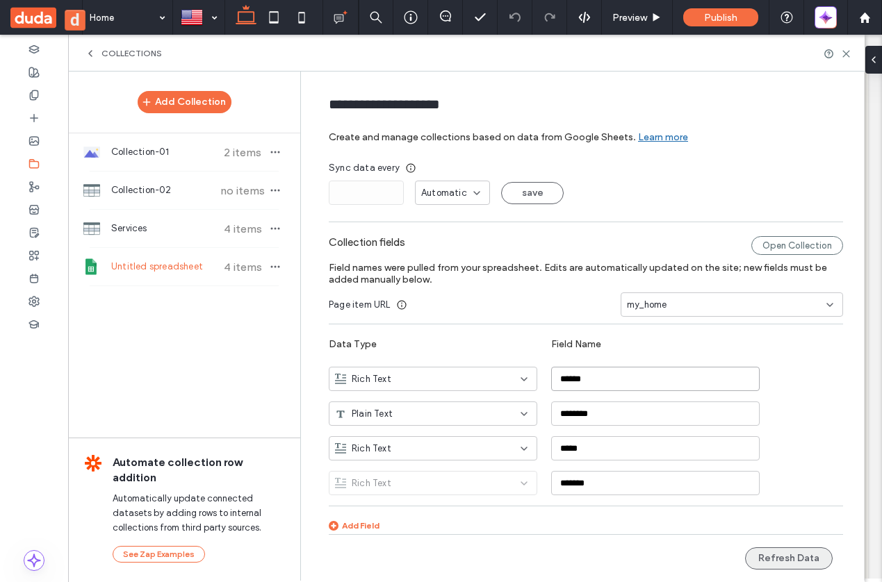
type input "******"
click at [799, 554] on button "Refresh Data" at bounding box center [789, 558] width 88 height 22
click at [808, 489] on div "Rich Text *******" at bounding box center [596, 478] width 535 height 35
click at [355, 523] on div "Add Field" at bounding box center [354, 525] width 51 height 10
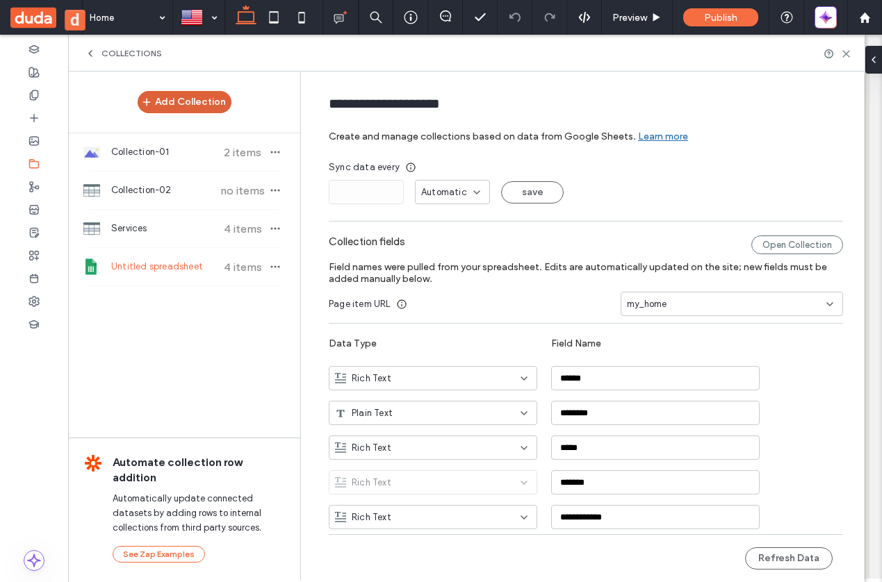
click at [200, 106] on button "Add Collection" at bounding box center [185, 102] width 94 height 22
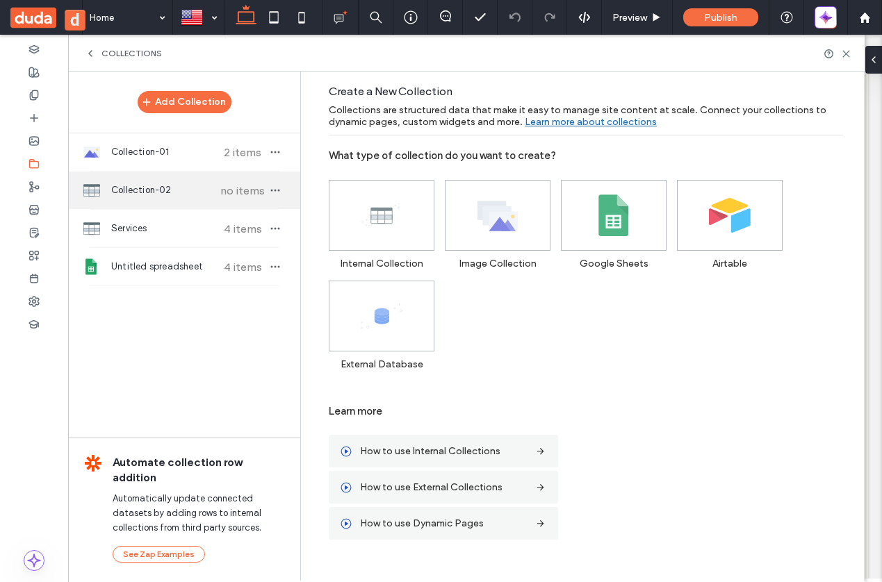
click at [165, 201] on div "Collection-02 no items" at bounding box center [184, 191] width 232 height 38
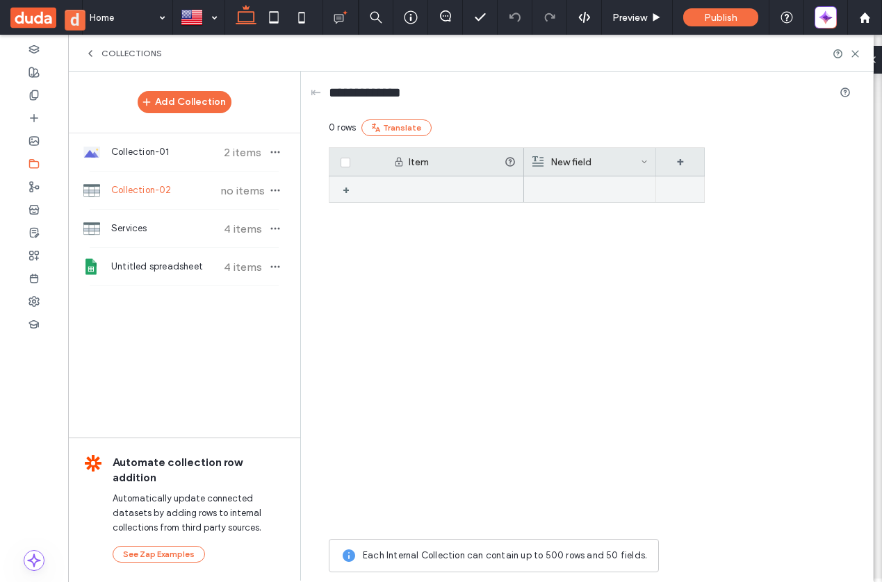
click at [538, 186] on div at bounding box center [590, 189] width 116 height 26
click at [583, 296] on div "validate" at bounding box center [614, 354] width 181 height 356
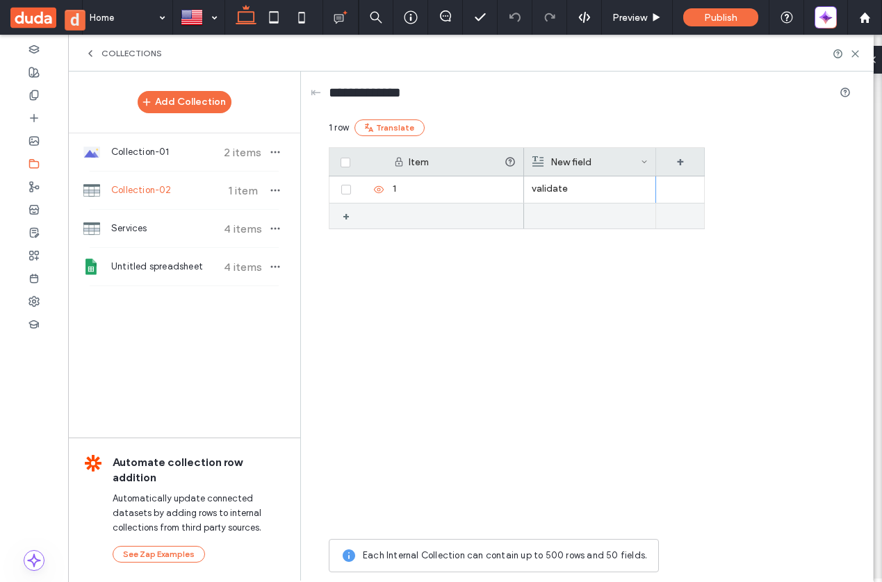
click at [541, 218] on div at bounding box center [590, 216] width 116 height 25
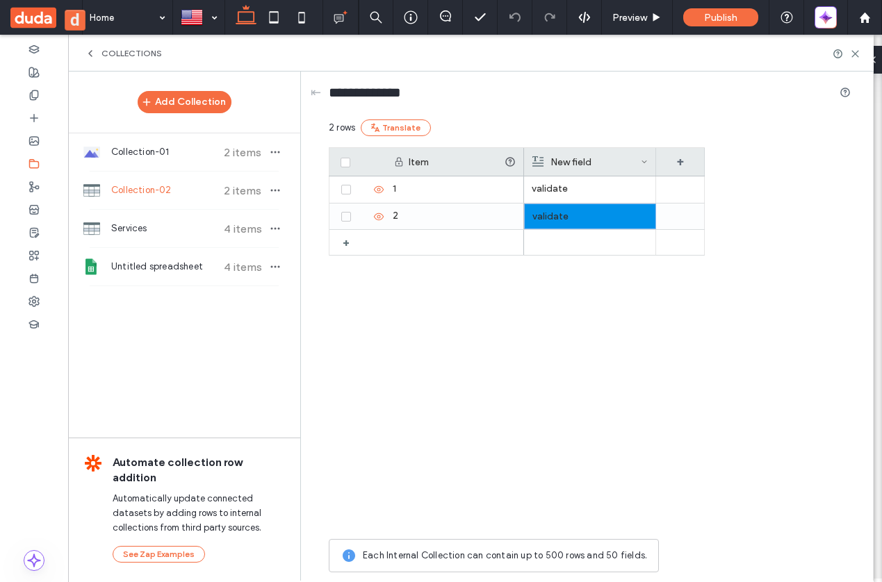
click at [554, 279] on div "validate validate" at bounding box center [614, 354] width 181 height 356
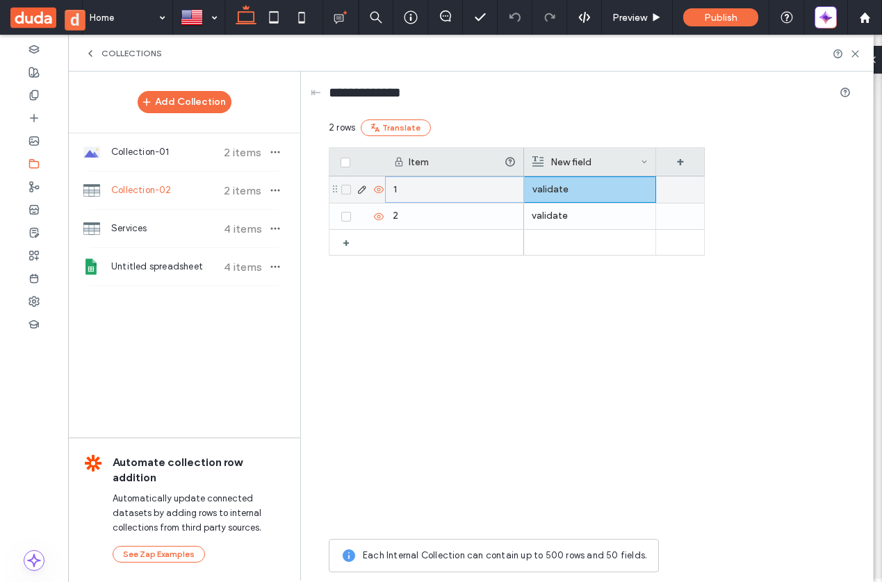
drag, startPoint x: 454, startPoint y: 190, endPoint x: 635, endPoint y: 190, distance: 180.6
click at [635, 190] on div "+ 2 1 validate validate" at bounding box center [517, 354] width 376 height 356
click at [477, 221] on div "2" at bounding box center [454, 217] width 139 height 26
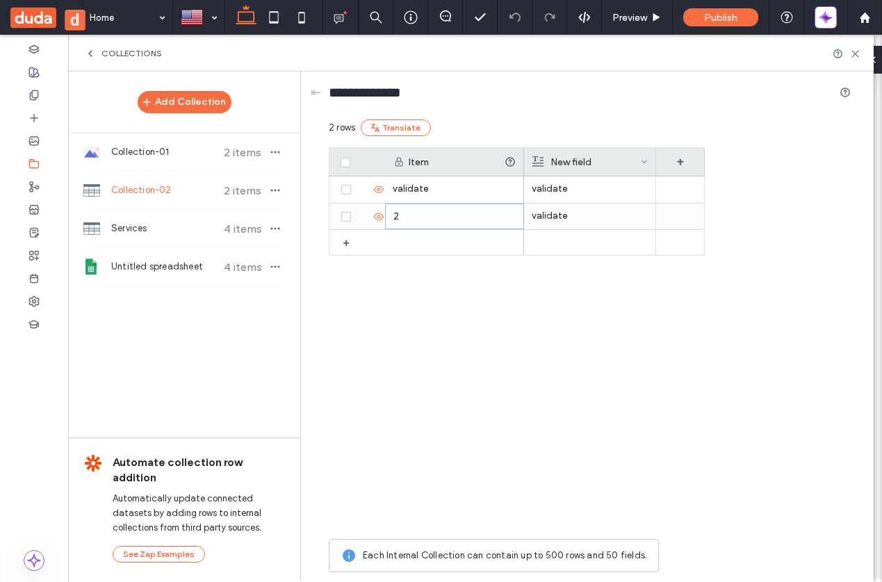
click at [722, 349] on div "Item New field + + 2 validate validate validate" at bounding box center [590, 339] width 522 height 385
click at [341, 247] on div "+" at bounding box center [348, 242] width 23 height 25
drag, startPoint x: 335, startPoint y: 215, endPoint x: 338, endPoint y: 183, distance: 32.1
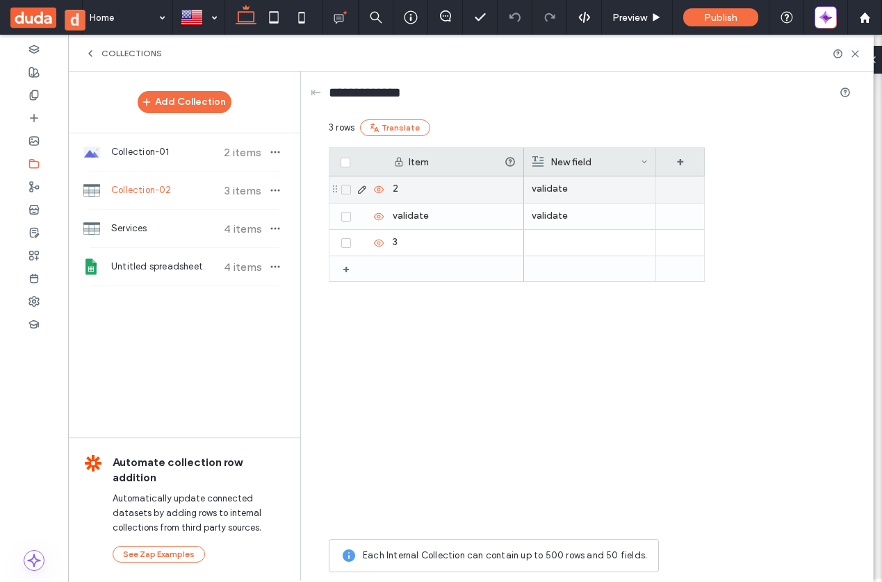
click at [346, 188] on icon at bounding box center [346, 190] width 6 height 4
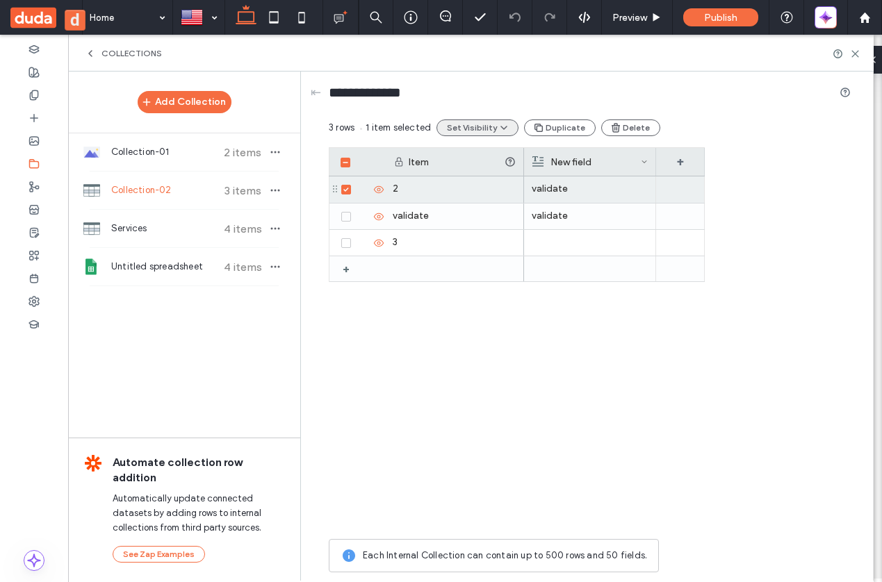
click at [501, 124] on icon "button" at bounding box center [503, 127] width 11 height 11
click at [502, 166] on span "Hide Selected Items" at bounding box center [508, 161] width 88 height 14
click at [583, 124] on icon "button" at bounding box center [585, 127] width 11 height 11
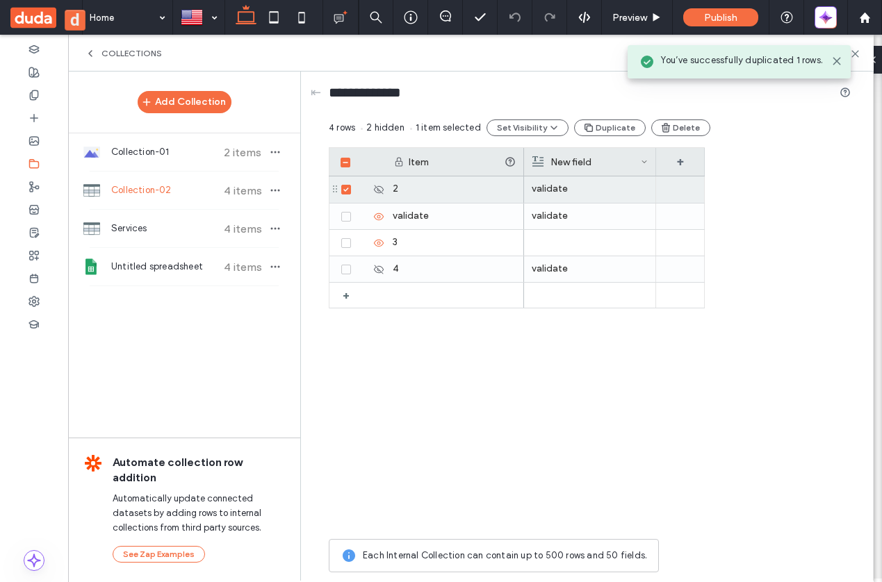
click at [497, 373] on div "4 + validate 2 3 validate validate validate" at bounding box center [517, 354] width 376 height 356
click at [455, 130] on span "1 item selected" at bounding box center [445, 128] width 71 height 14
click at [272, 191] on icon "button" at bounding box center [275, 190] width 11 height 11
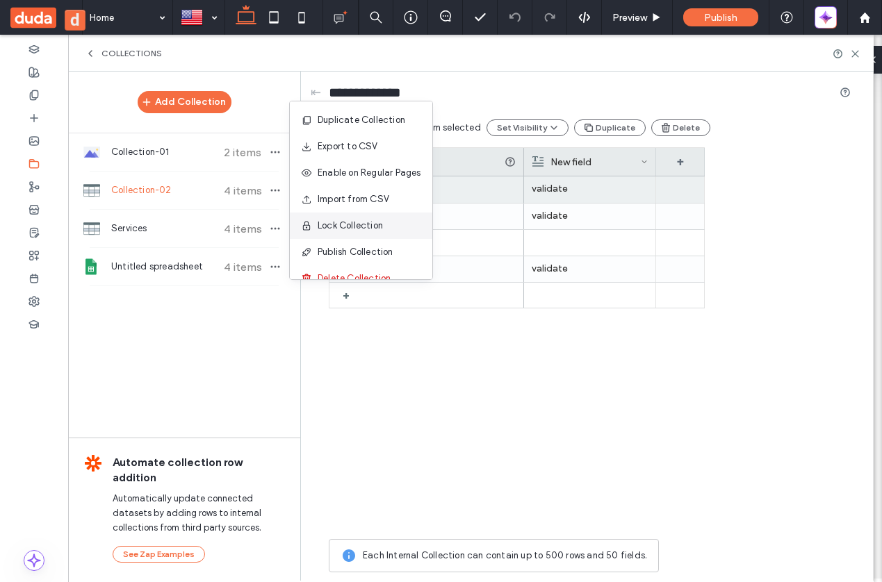
click at [391, 221] on div "Lock Collection" at bounding box center [361, 226] width 142 height 26
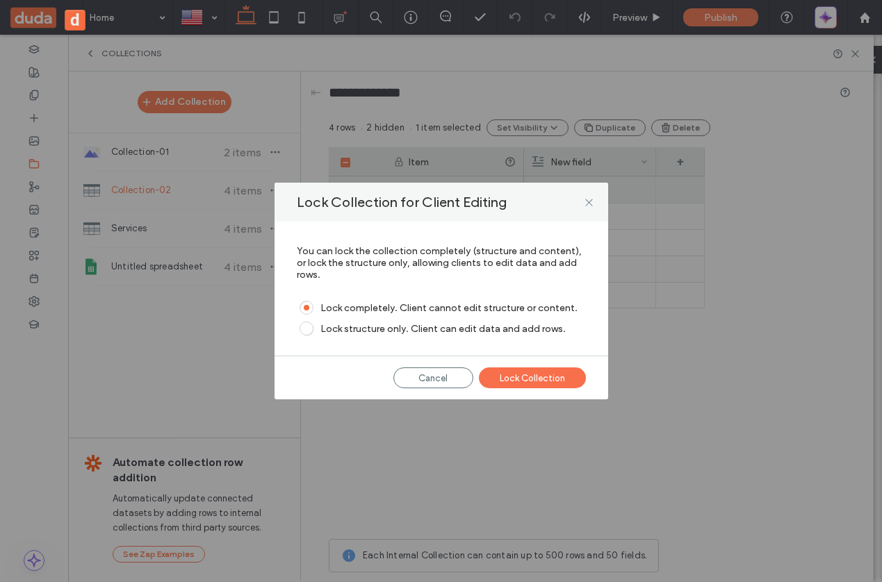
click at [529, 377] on div "Lock Collection" at bounding box center [532, 378] width 107 height 21
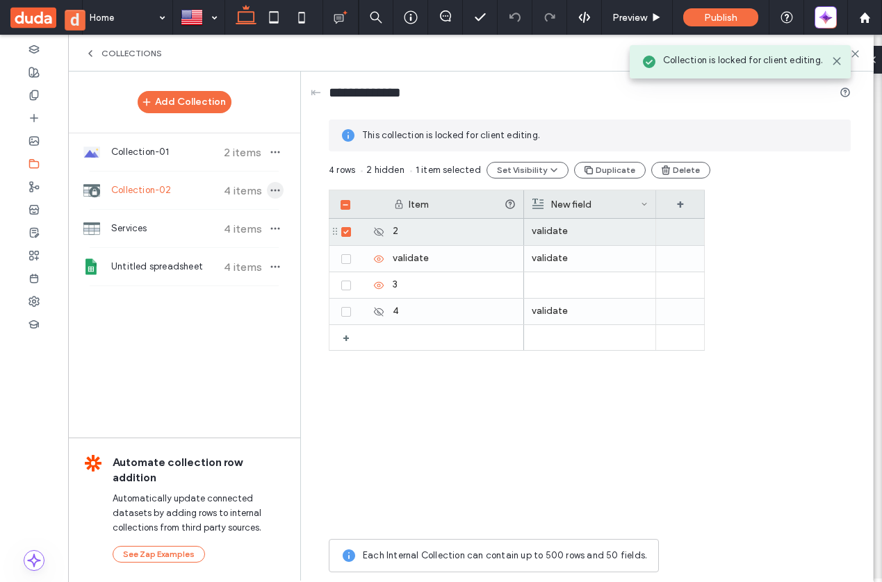
click at [272, 191] on icon "button" at bounding box center [275, 190] width 11 height 11
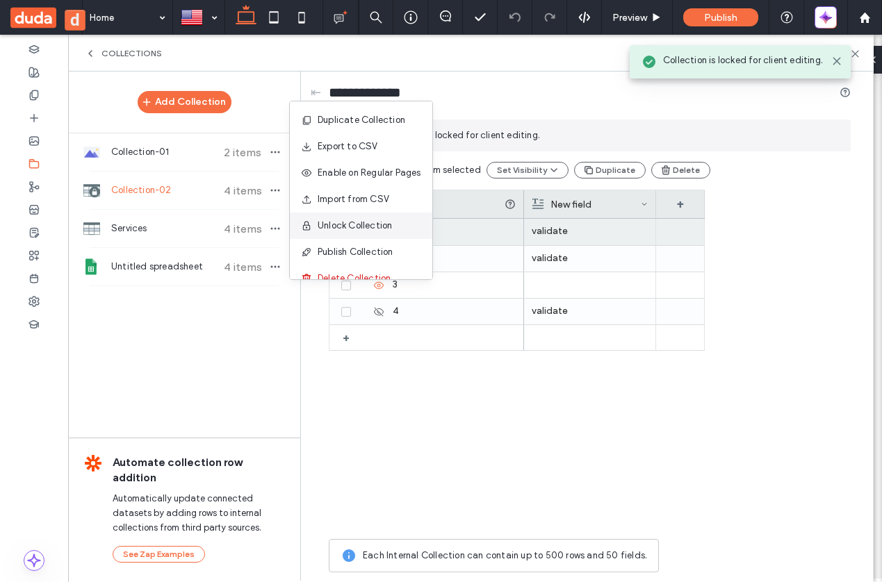
click at [318, 219] on span "Unlock Collection" at bounding box center [355, 226] width 74 height 14
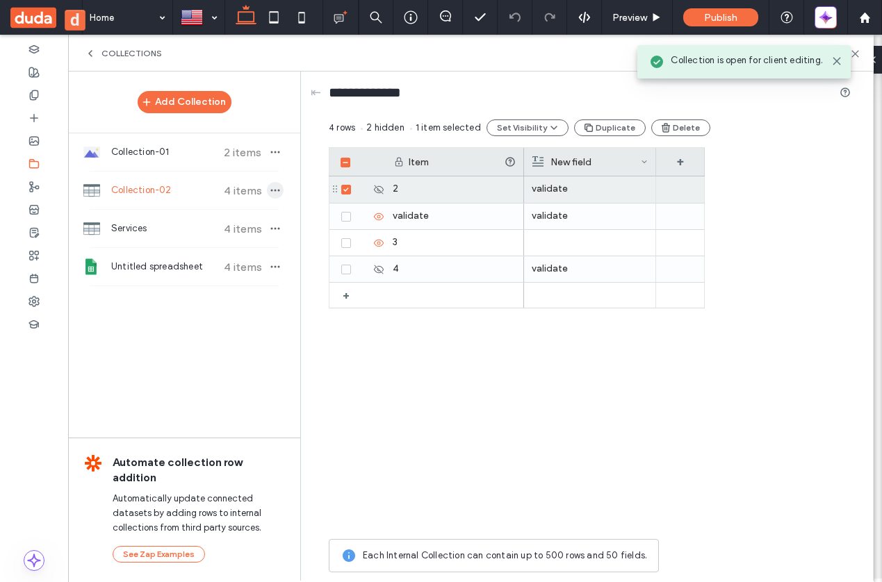
click at [280, 190] on icon "button" at bounding box center [275, 190] width 11 height 11
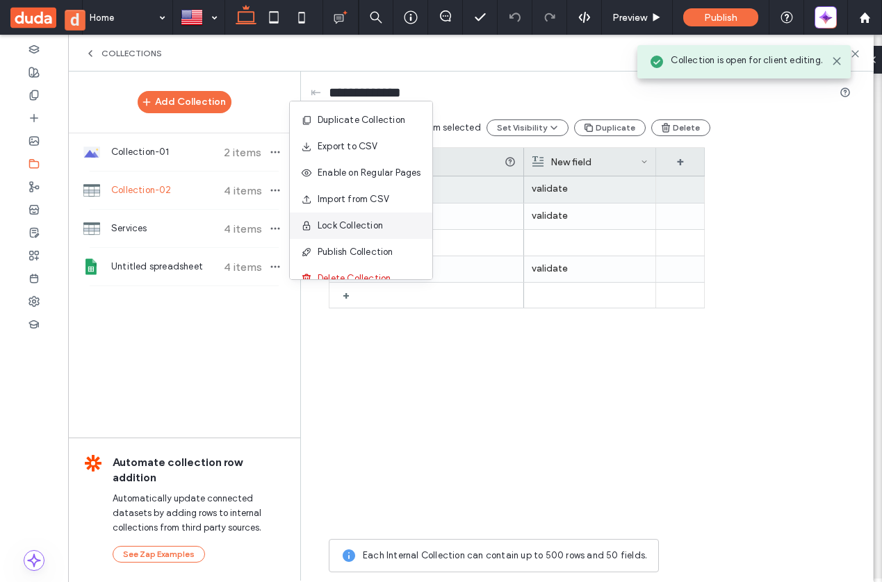
scroll to position [18, 0]
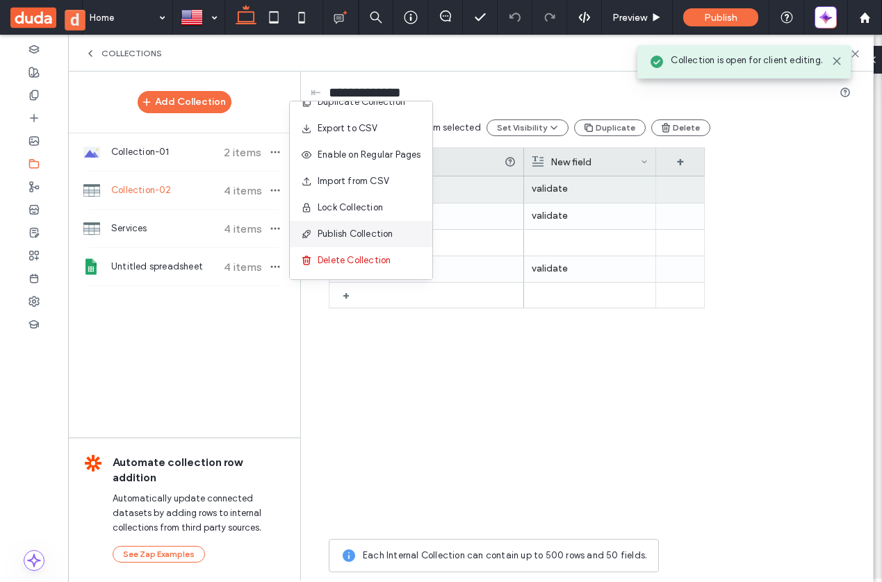
click at [368, 232] on span "Publish Collection" at bounding box center [356, 234] width 76 height 14
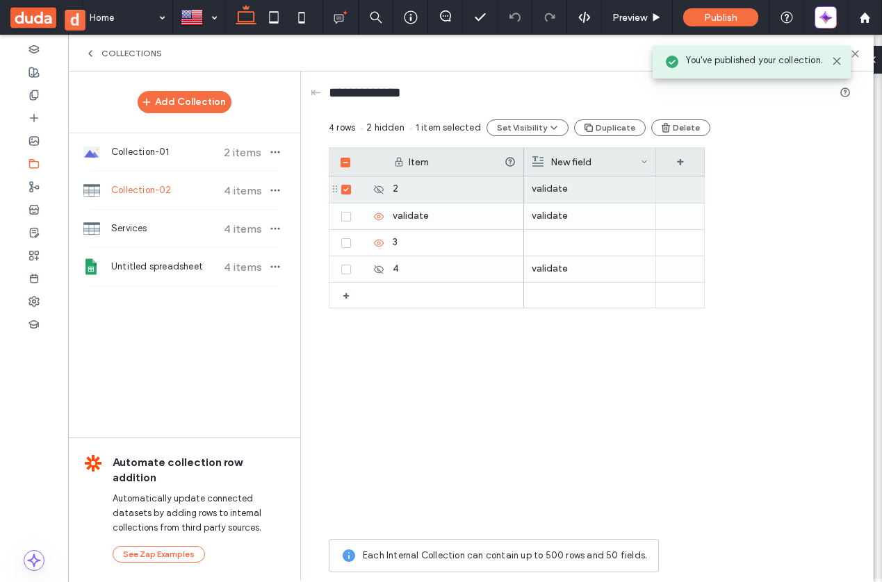
click at [495, 314] on div "+ 4 validate 2 3 validate validate validate" at bounding box center [517, 354] width 376 height 356
click at [511, 167] on icon at bounding box center [509, 161] width 11 height 11
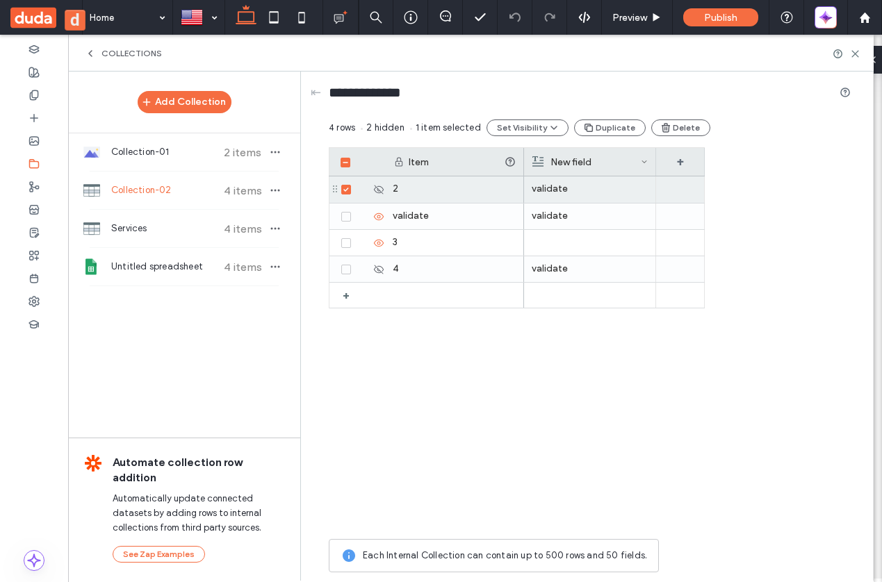
click at [637, 56] on div "Collections" at bounding box center [471, 53] width 772 height 11
click at [345, 165] on span at bounding box center [345, 163] width 10 height 10
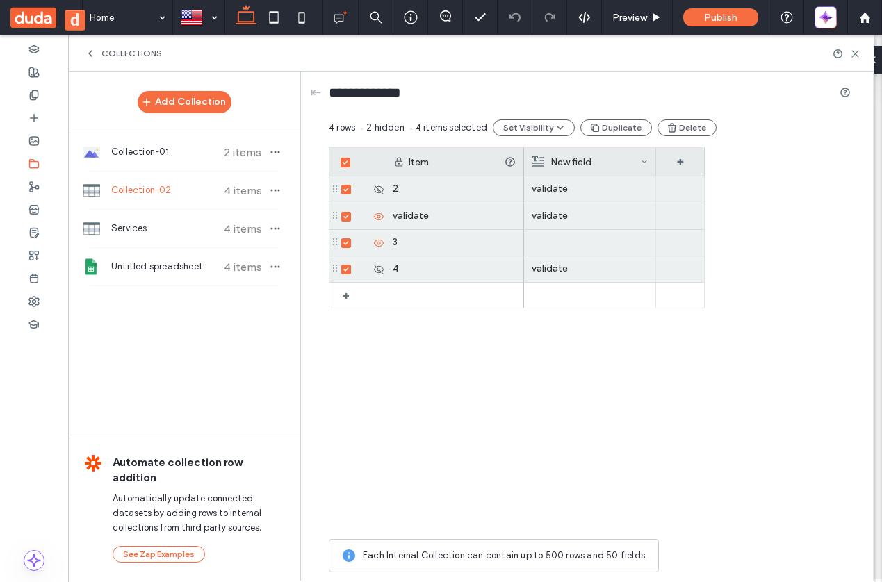
click at [345, 165] on span at bounding box center [345, 163] width 10 height 10
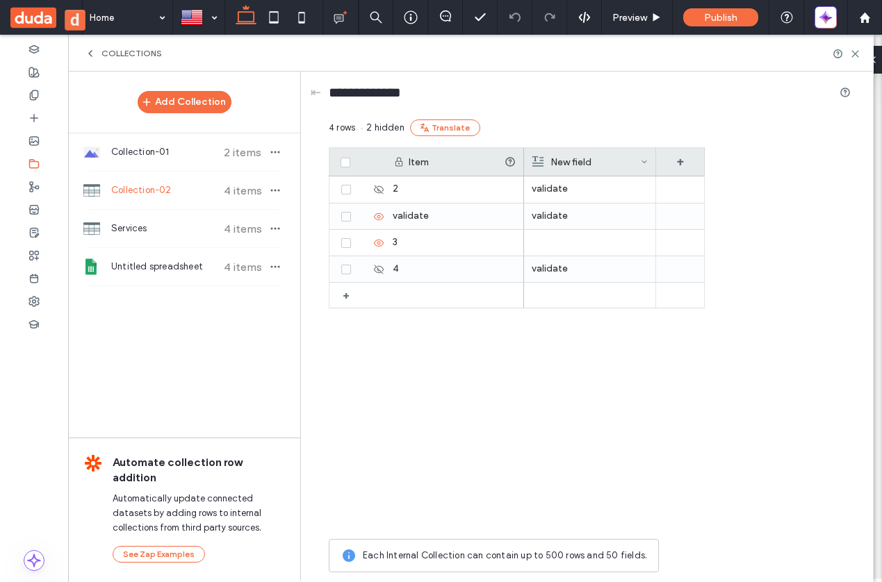
click at [345, 165] on span at bounding box center [345, 163] width 10 height 10
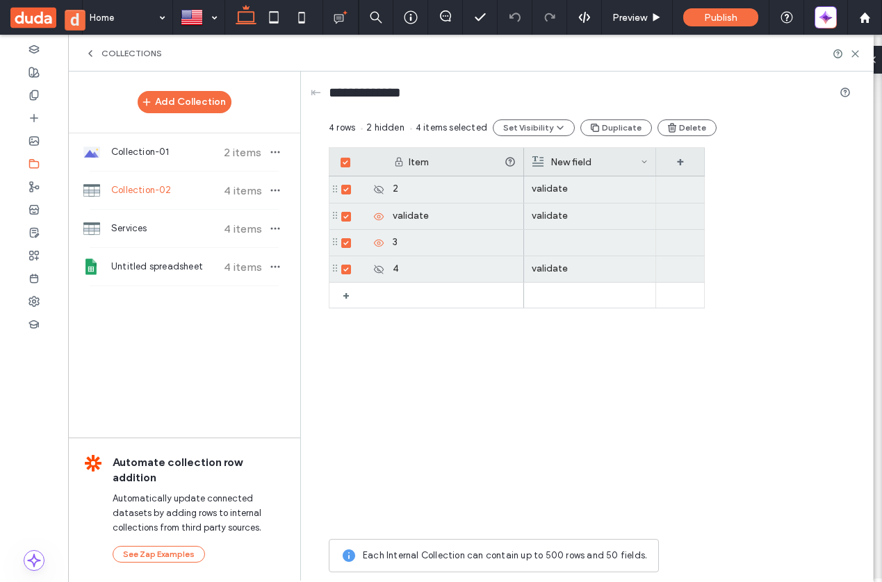
click at [345, 165] on span at bounding box center [345, 163] width 10 height 10
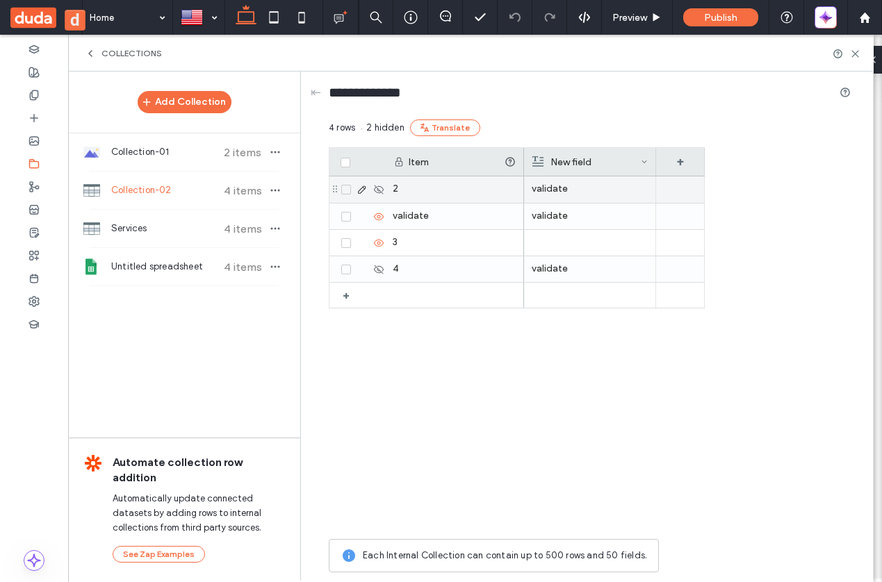
click at [347, 195] on div at bounding box center [360, 189] width 47 height 11
click at [347, 188] on icon at bounding box center [345, 190] width 5 height 4
click at [663, 129] on icon "button" at bounding box center [665, 127] width 11 height 11
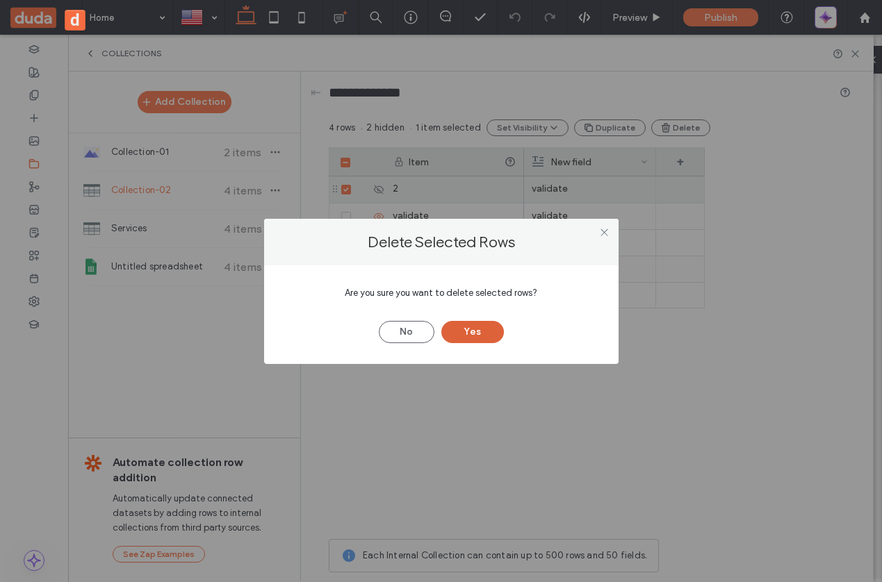
click at [477, 335] on button "Yes" at bounding box center [472, 332] width 63 height 22
